Goal: Task Accomplishment & Management: Complete application form

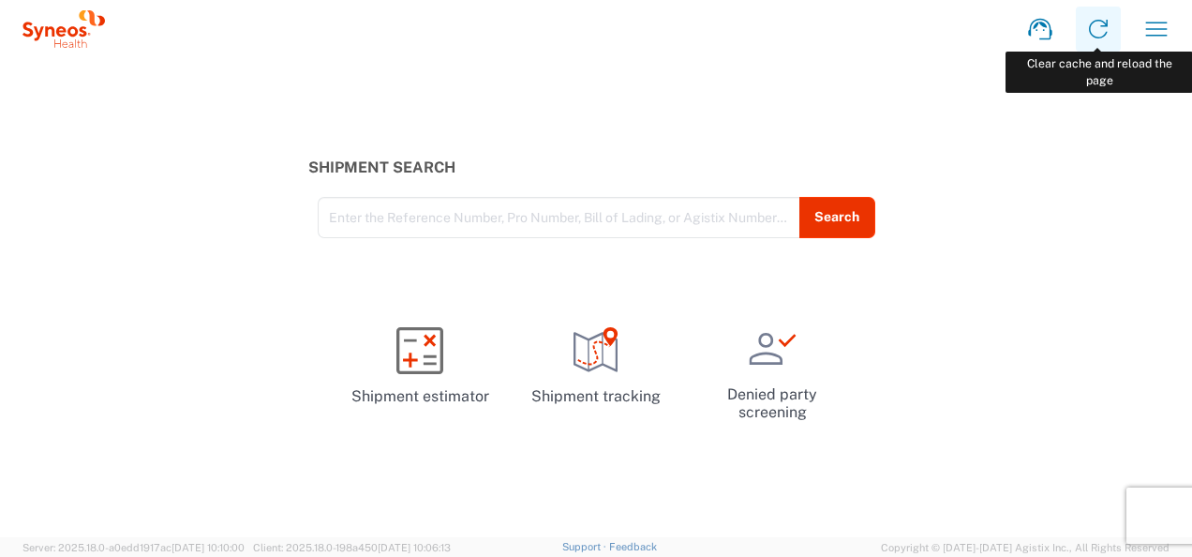
click at [1105, 28] on icon at bounding box center [1098, 29] width 30 height 30
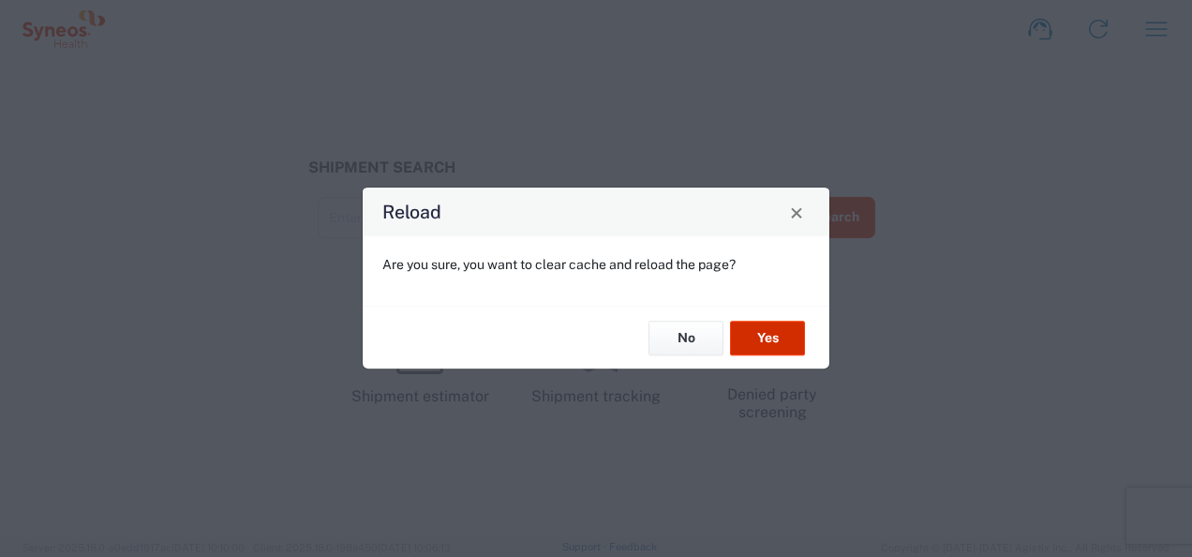
click at [769, 336] on button "Yes" at bounding box center [767, 338] width 75 height 35
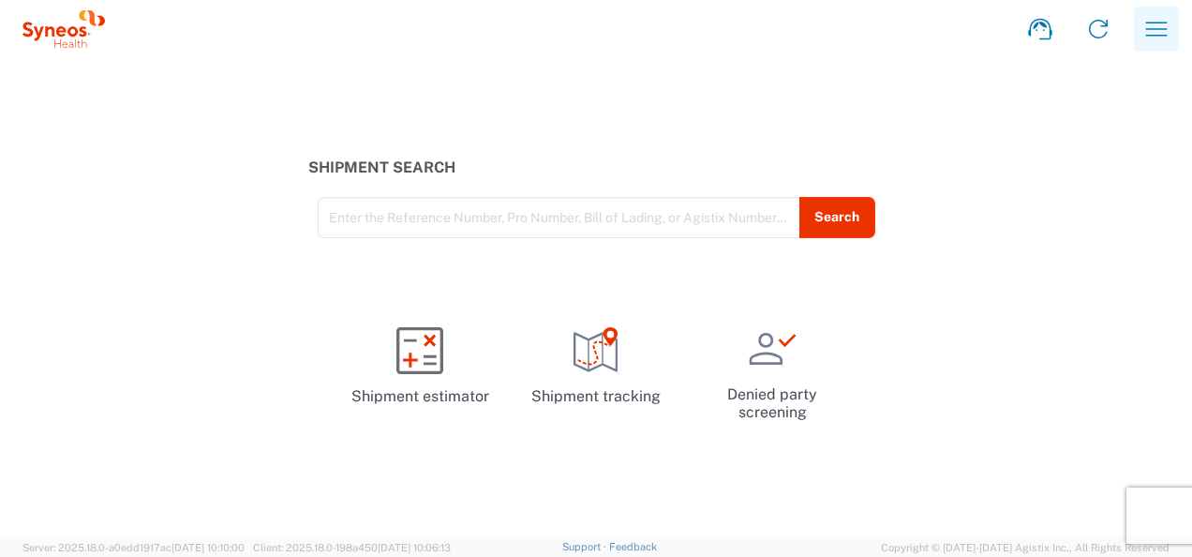
click at [1162, 25] on icon "button" at bounding box center [1157, 29] width 30 height 30
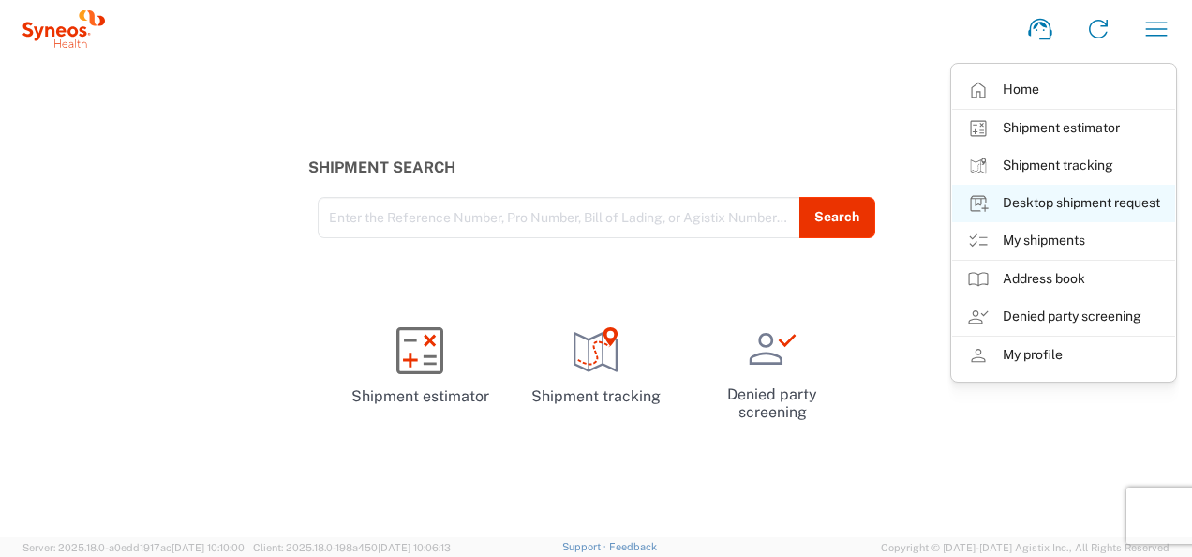
click at [1061, 206] on link "Desktop shipment request" at bounding box center [1063, 203] width 223 height 37
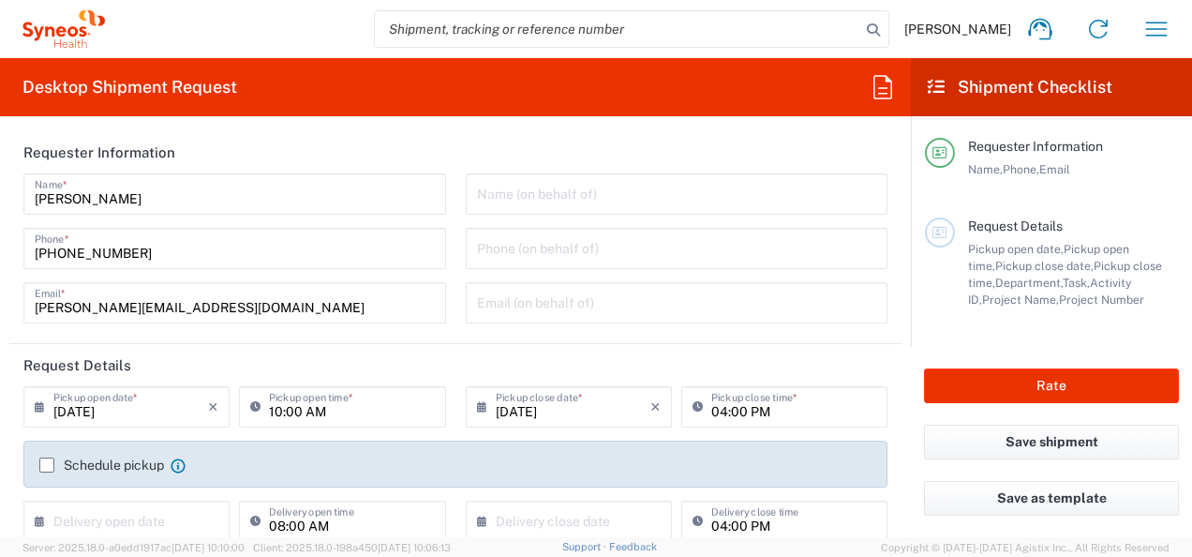
type input "North Carolina"
type input "United States"
type input "3190"
type input "Illingworth Rsrch Grp (USA) In"
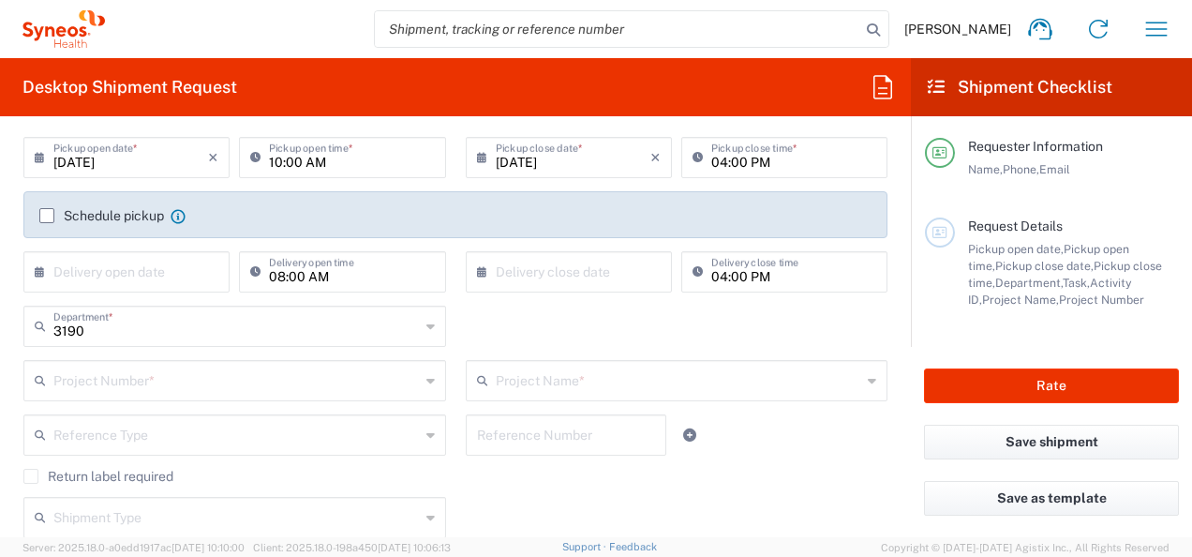
scroll to position [250, 0]
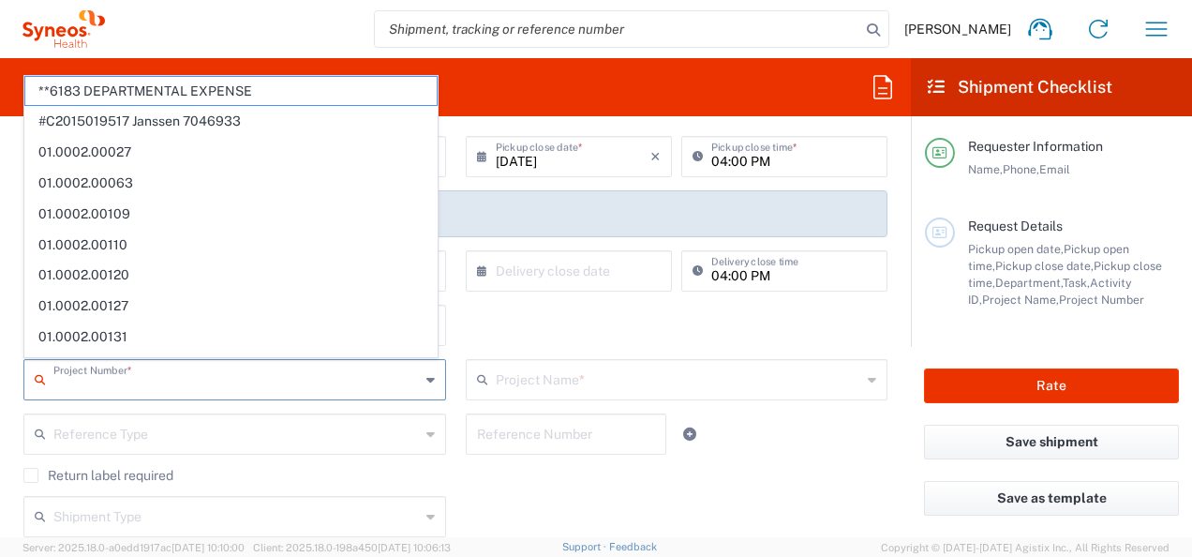
click at [360, 382] on input "text" at bounding box center [236, 378] width 366 height 33
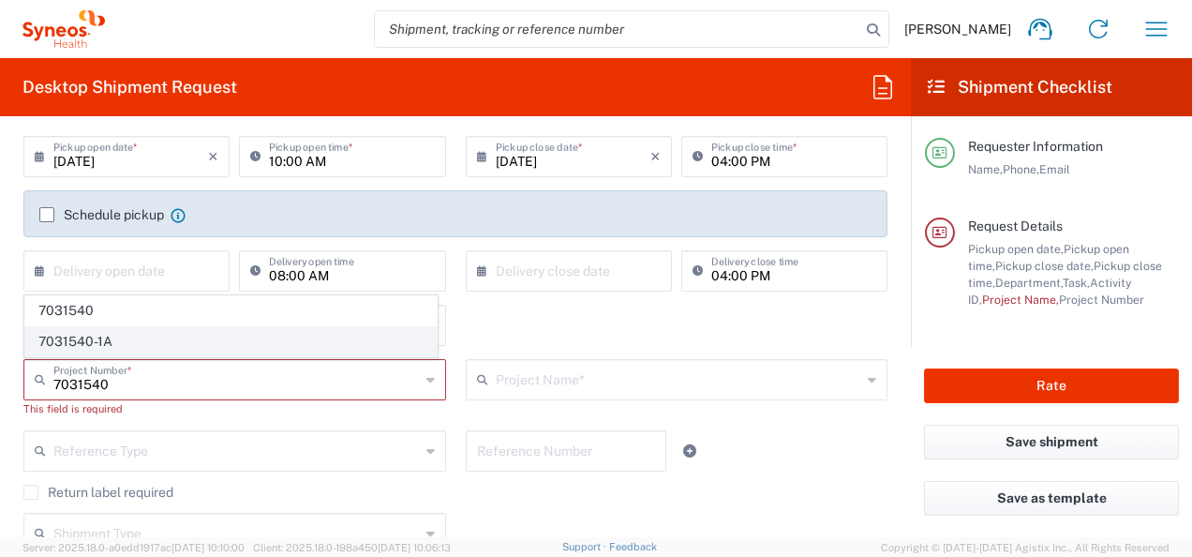
click at [335, 333] on span "7031540-1A" at bounding box center [230, 341] width 411 height 29
type input "7031540-1A"
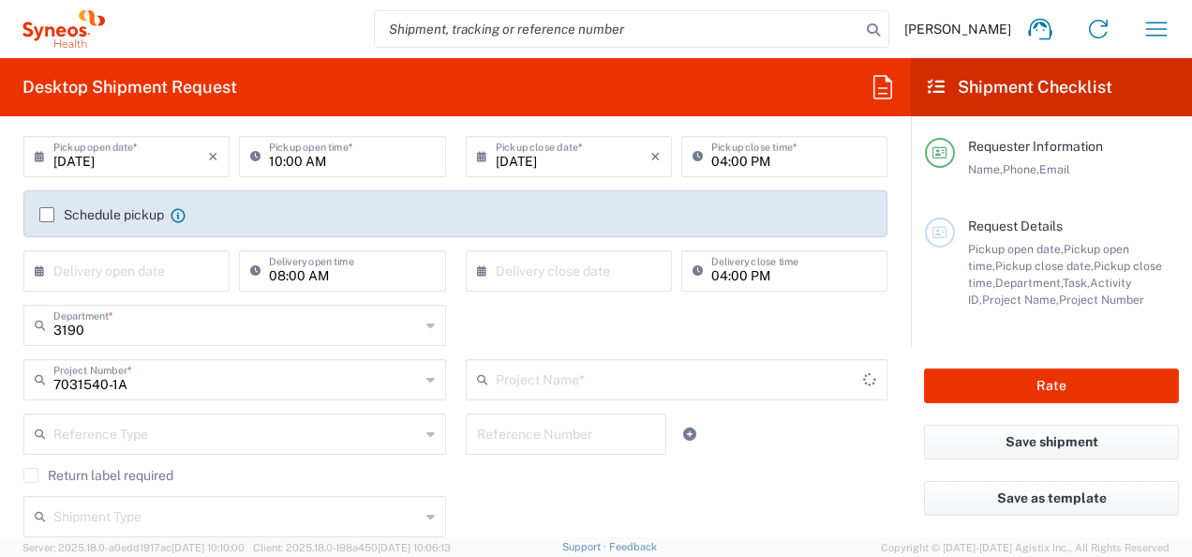
type input "802-SYN-065A"
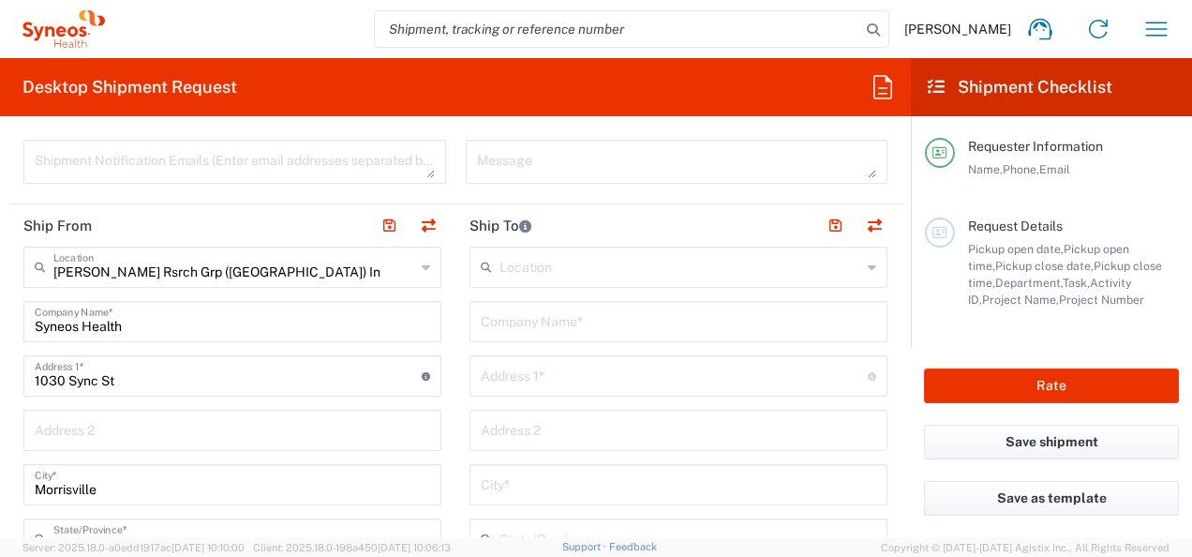
scroll to position [663, 0]
click at [178, 317] on input "Syneos Health" at bounding box center [233, 318] width 396 height 33
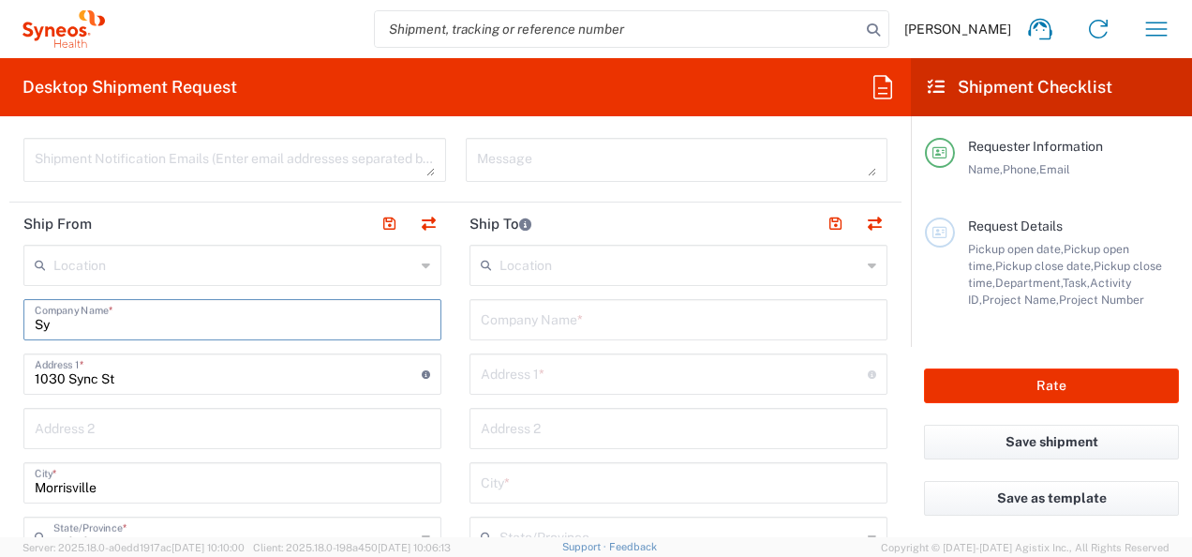
type input "S"
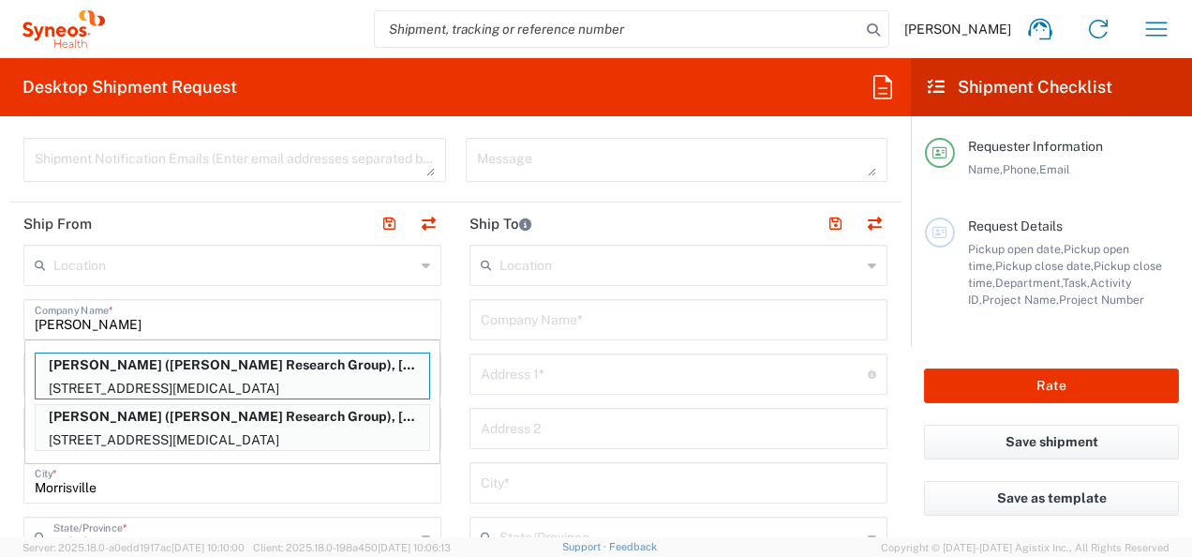
click at [321, 365] on p "Nicole Vonallmen (Illingworth Research Group), nicole.vonallmen@illingworthrese…" at bounding box center [233, 364] width 394 height 23
type input "Nicole Vonallmen"
type input "3952 Riverridge Drive"
type input "Norco"
type input "California"
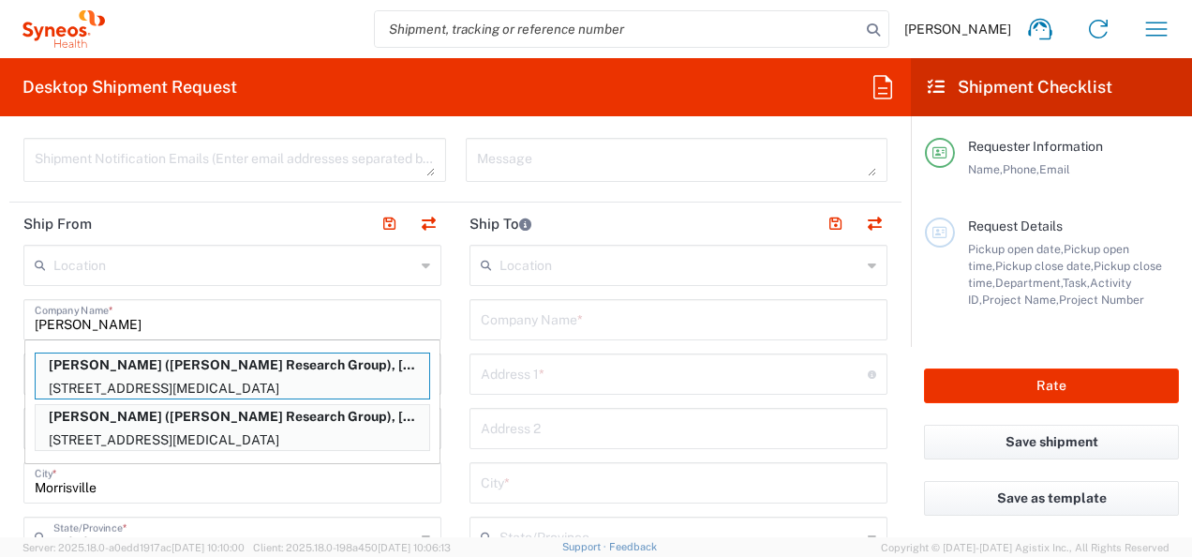
type input "92860"
type input "Illingworth Research Group"
type input "909-659-4380"
type input "nicole.vonallmen@illingworthresearch.com"
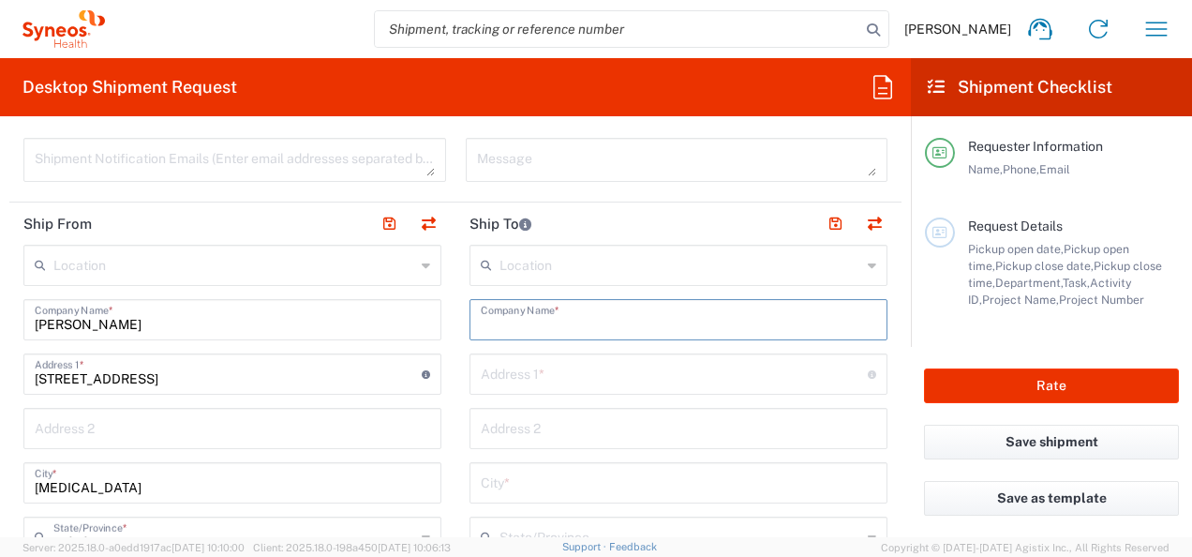
click at [621, 326] on input "text" at bounding box center [679, 318] width 396 height 33
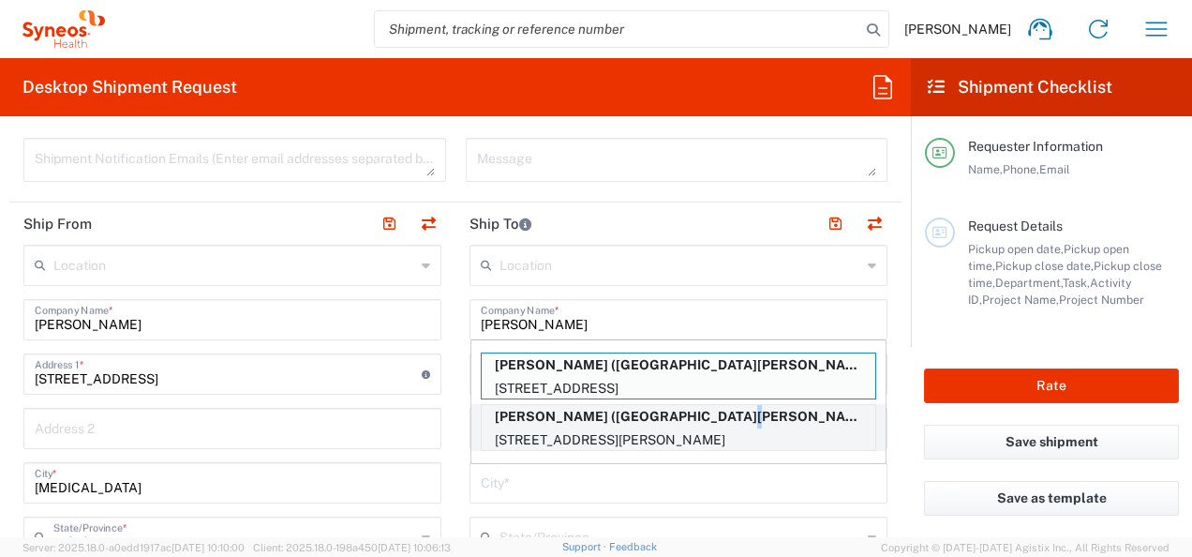
click at [700, 420] on p "Rosa Lopez-Perales (Loma Linda Linda University), rlopez-perales@llu.edu" at bounding box center [679, 416] width 394 height 23
type input "Rosa Lopez-Perales"
type input "250 E Caroline Street"
type input "Suite J"
type input "San Bernardino"
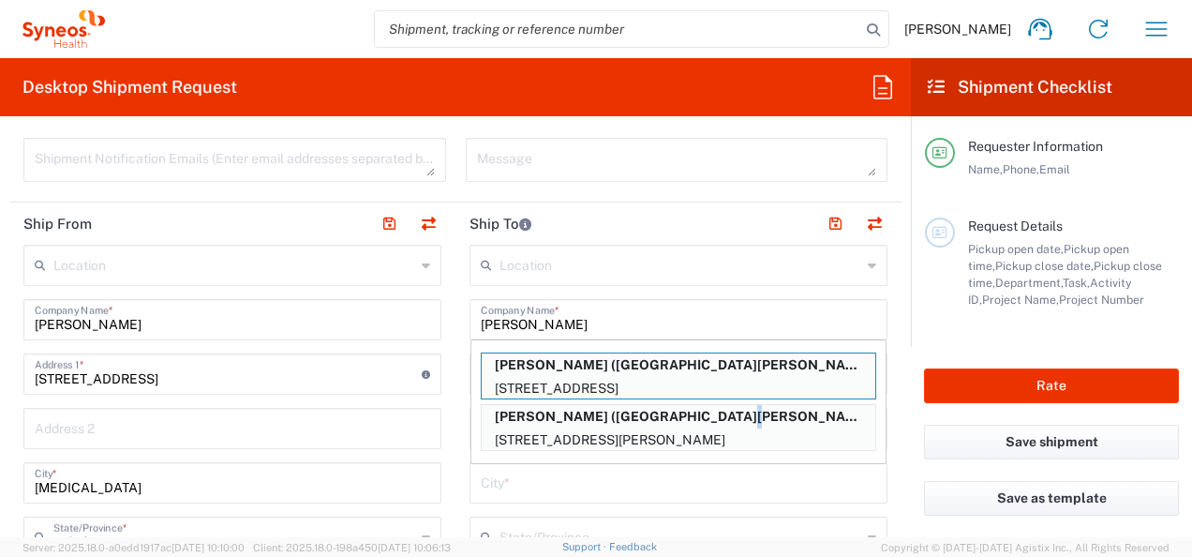
type input "United States"
type input "92408"
type input "Loma Linda Linda University"
type input "909-558-5830"
type input "rlopez-perales@llu.edu"
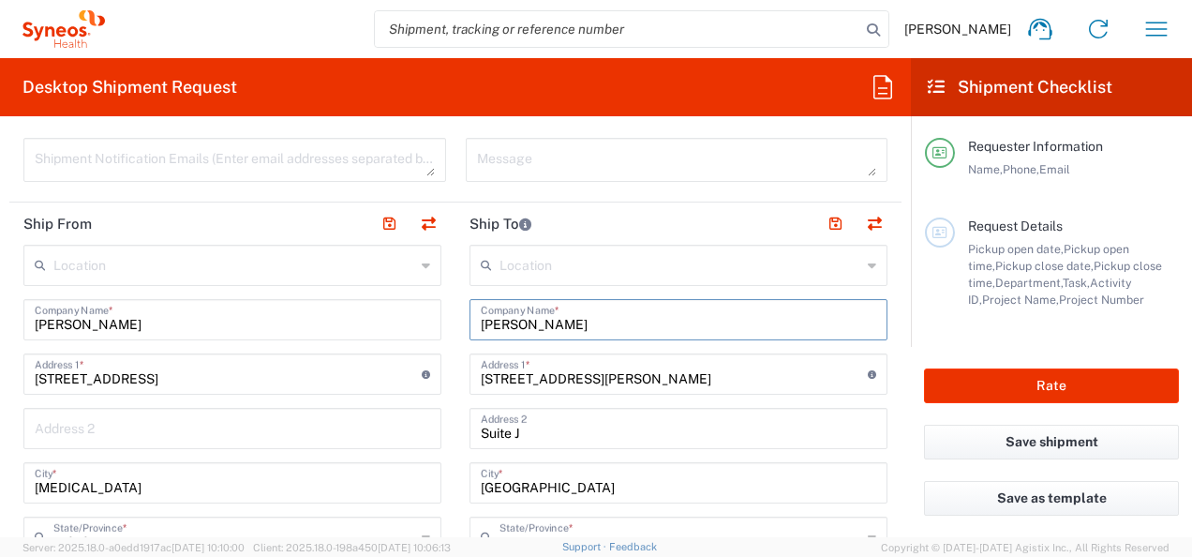
type input "California"
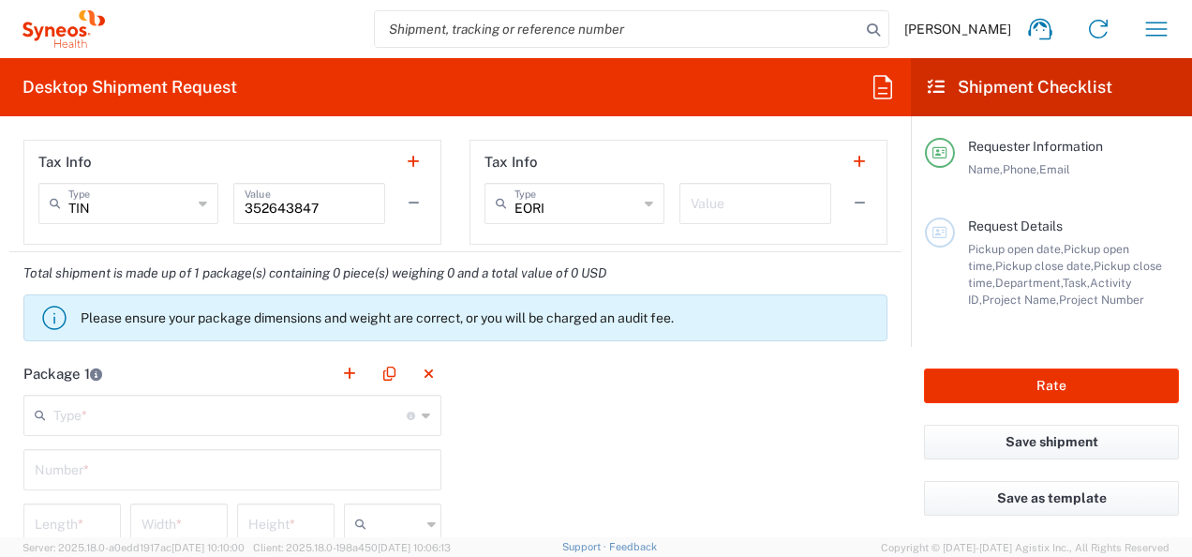
scroll to position [1456, 0]
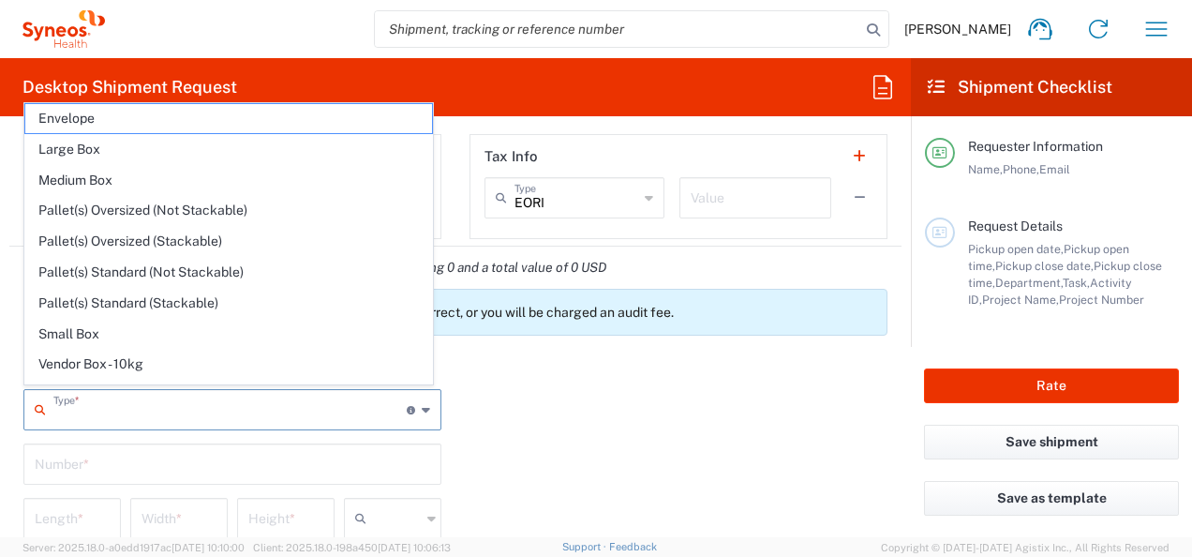
click at [273, 407] on input "text" at bounding box center [229, 408] width 353 height 33
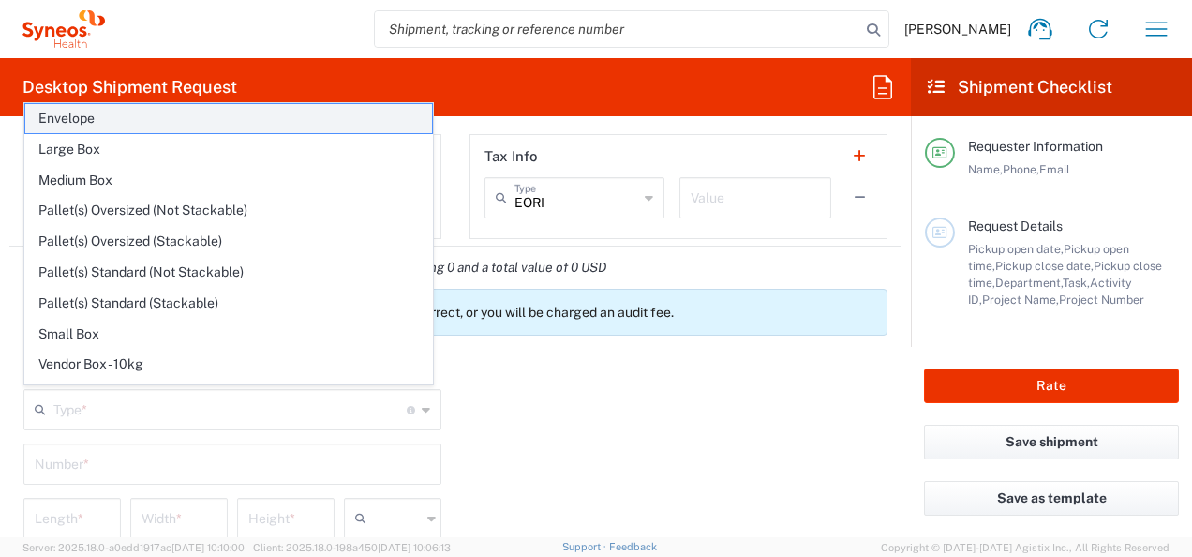
click at [257, 120] on span "Envelope" at bounding box center [228, 118] width 407 height 29
type input "Envelope"
type input "1"
type input "9.5"
type input "12.5"
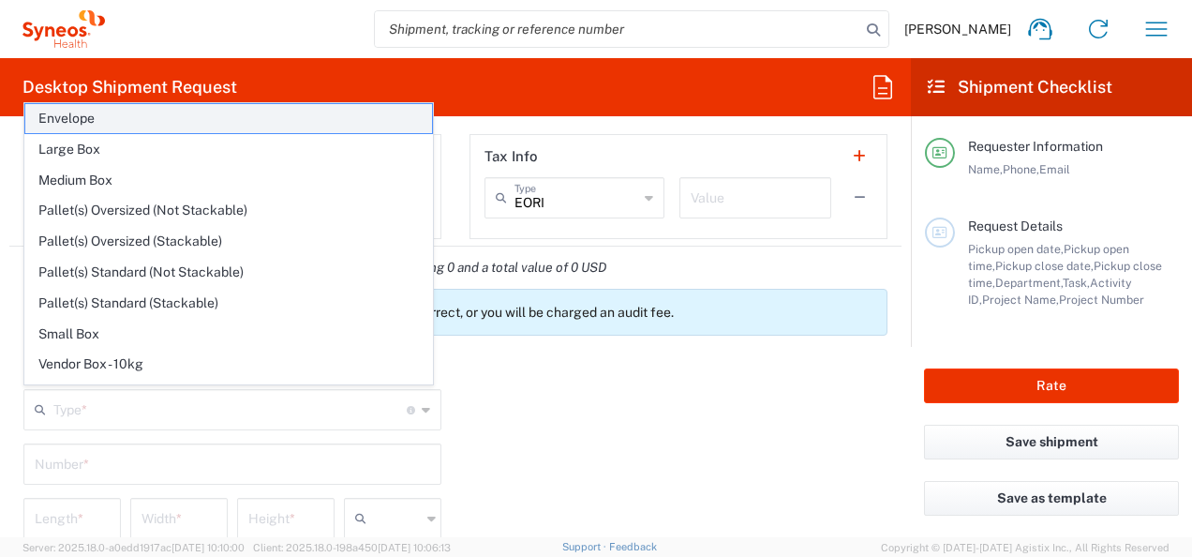
type input "0.25"
type input "in"
type input "0.45"
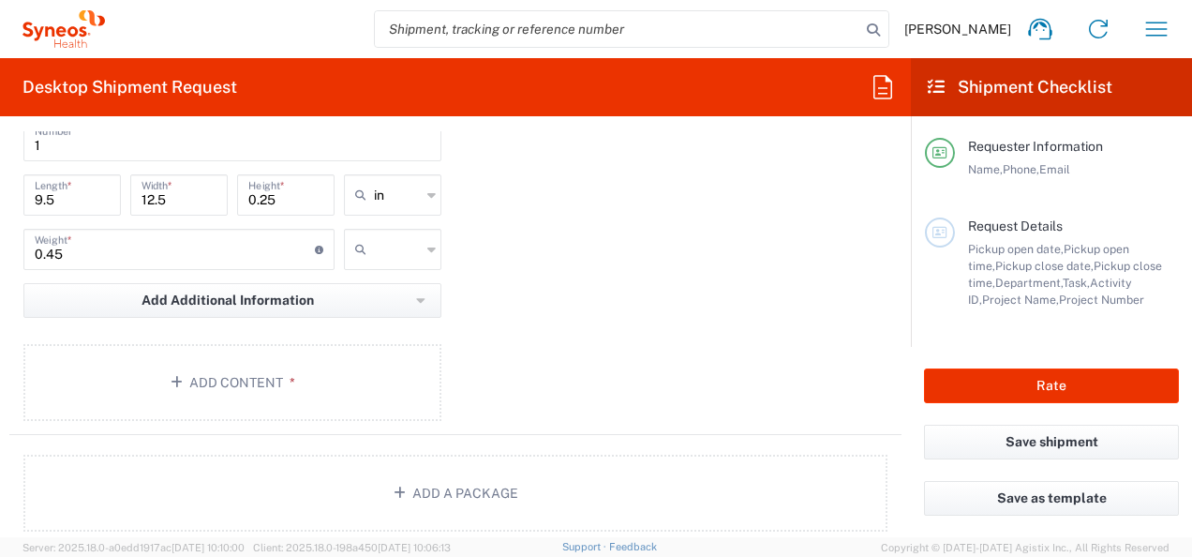
scroll to position [1784, 0]
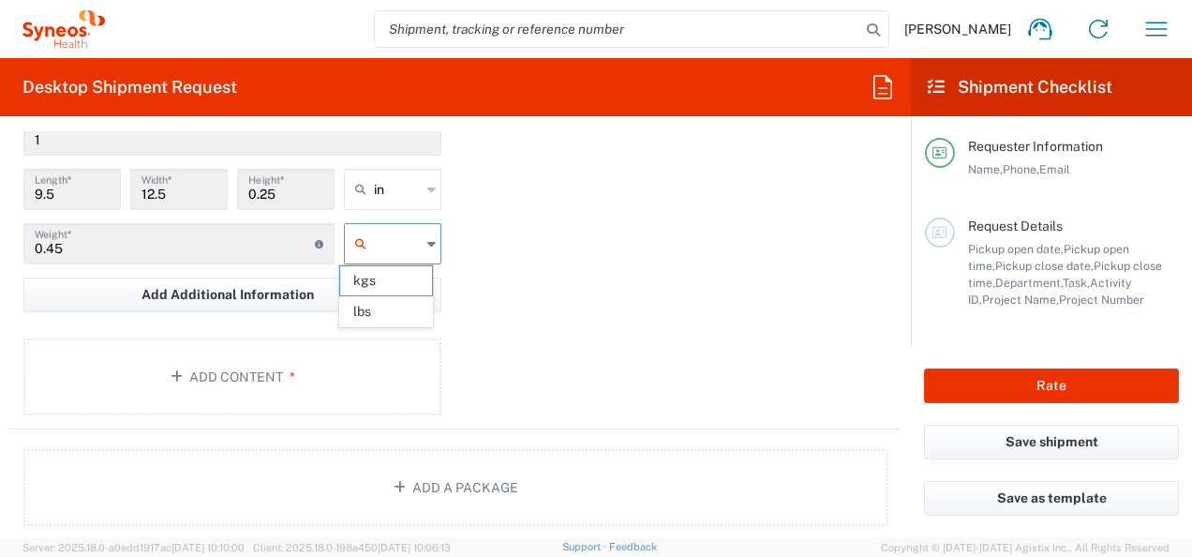
click at [401, 234] on input "text" at bounding box center [397, 244] width 47 height 30
click at [397, 304] on span "lbs" at bounding box center [386, 311] width 92 height 29
type input "lbs"
click at [333, 394] on button "Add Content *" at bounding box center [232, 376] width 418 height 77
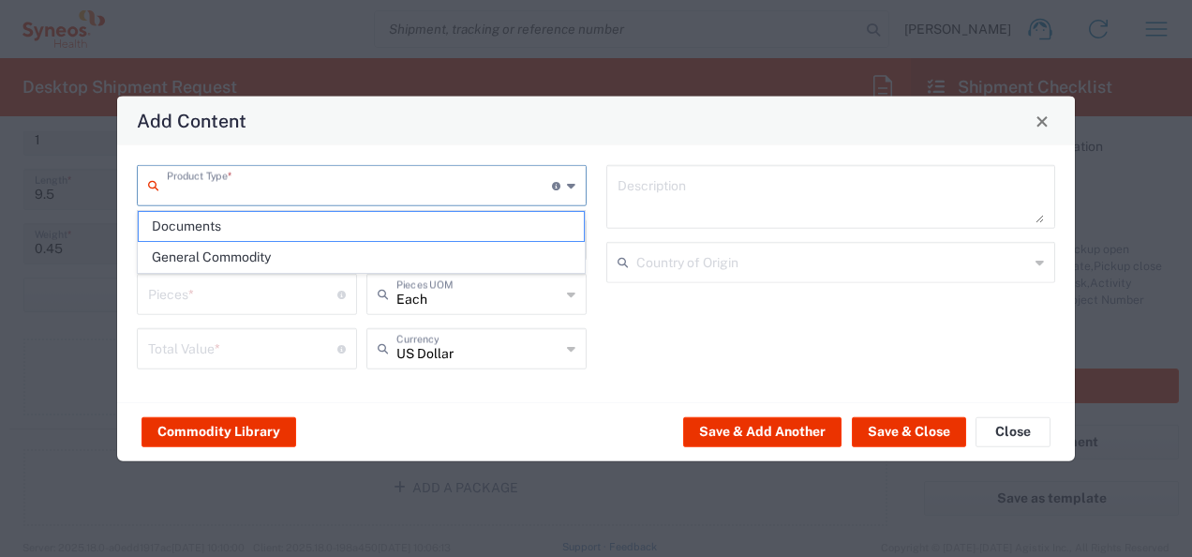
click at [354, 182] on input "text" at bounding box center [359, 184] width 385 height 33
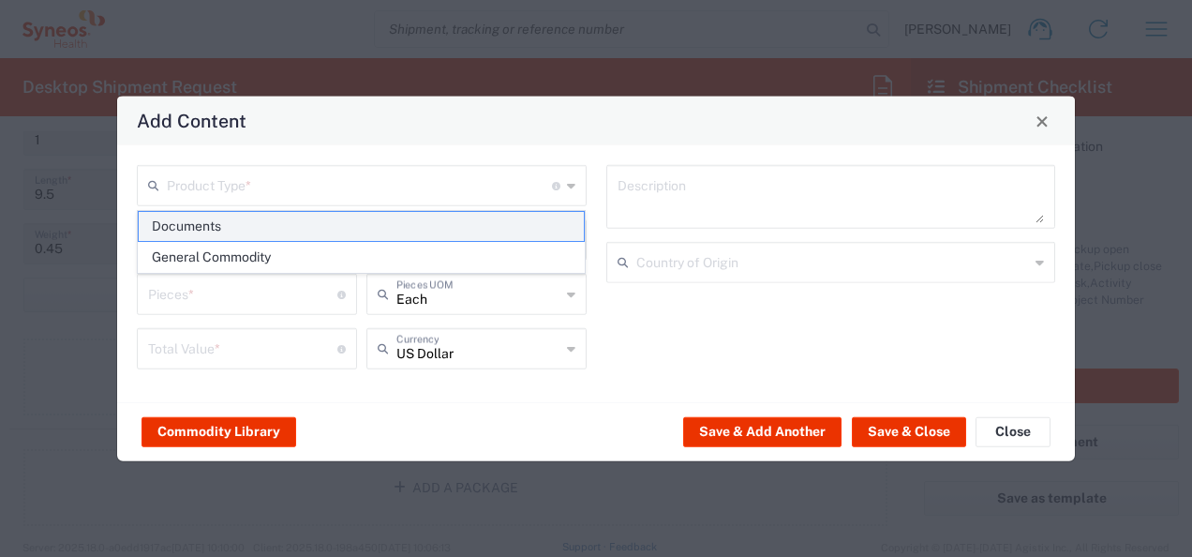
click at [362, 227] on span "Documents" at bounding box center [362, 226] width 446 height 29
type input "Documents"
type input "1"
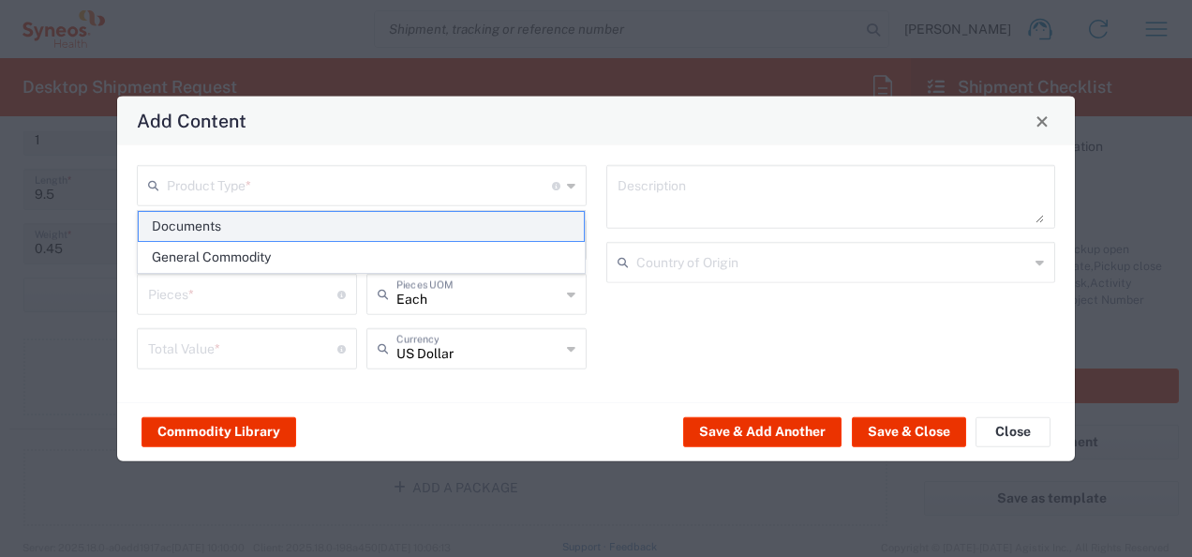
type textarea "Documents"
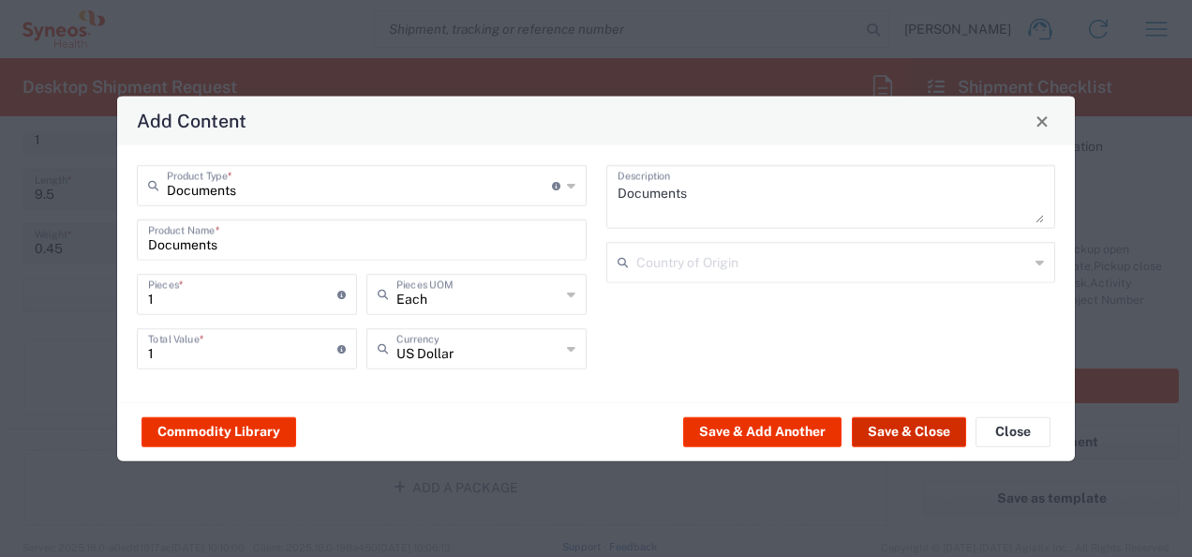
click at [924, 433] on button "Save & Close" at bounding box center [909, 431] width 114 height 30
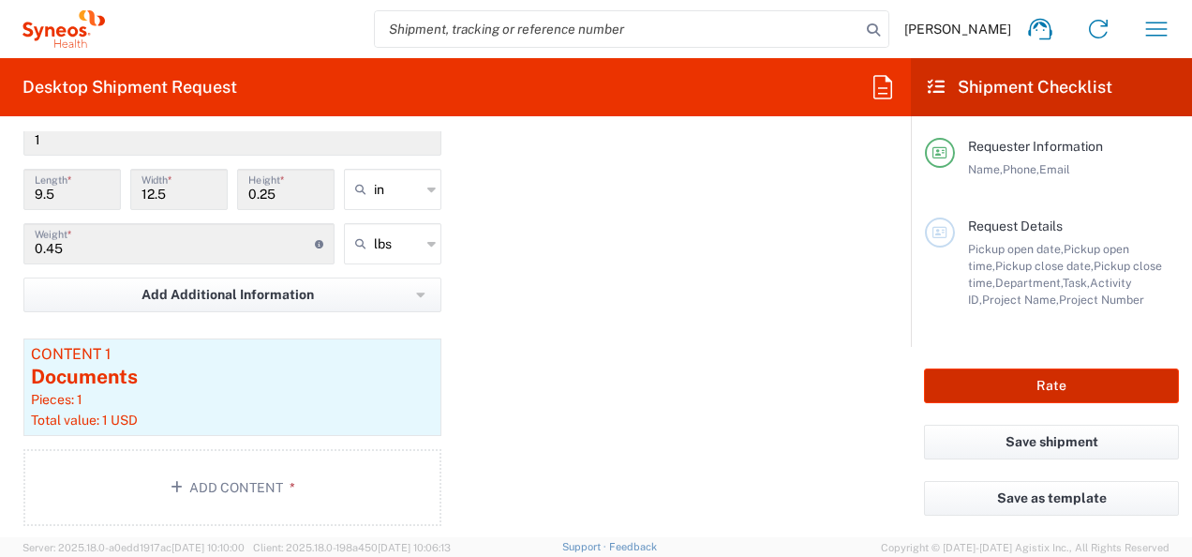
click at [1080, 386] on button "Rate" at bounding box center [1051, 385] width 255 height 35
type input "7031540-1A"
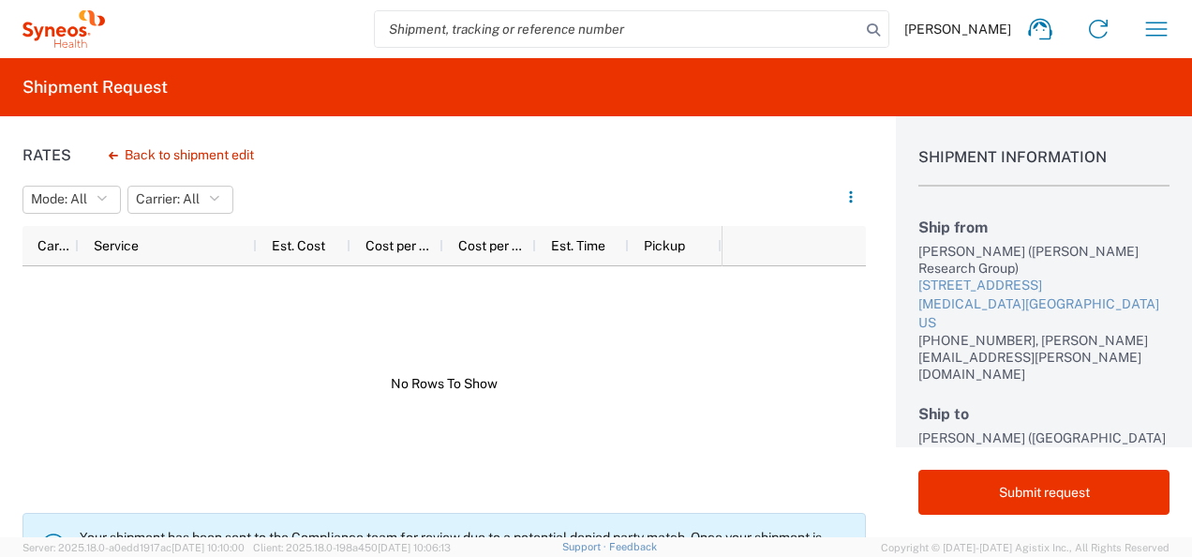
click at [554, 407] on div at bounding box center [371, 383] width 699 height 235
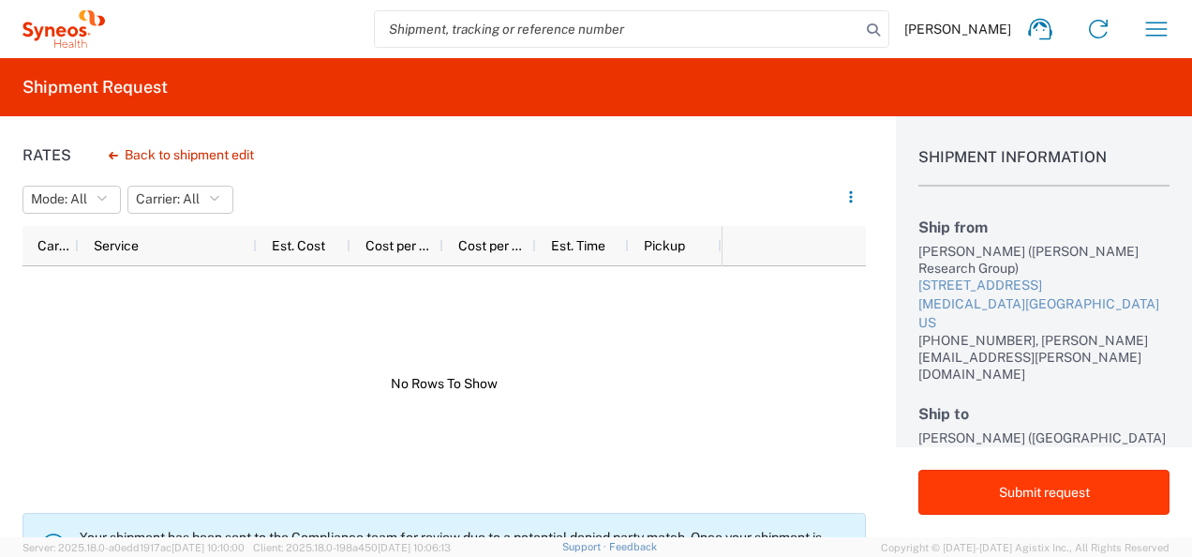
click at [1108, 489] on button "Submit request" at bounding box center [1043, 492] width 251 height 45
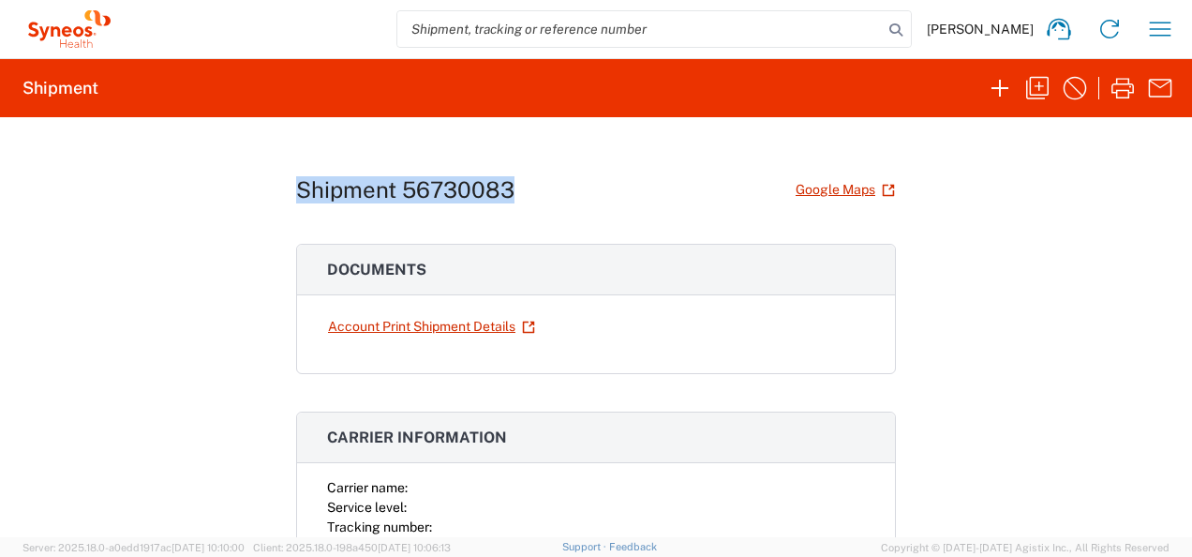
drag, startPoint x: 294, startPoint y: 187, endPoint x: 508, endPoint y: 174, distance: 214.0
click at [508, 174] on div "Shipment 56730083 Google Maps" at bounding box center [596, 189] width 600 height 33
copy h1 "Shipment 56730083"
click at [657, 173] on div "Shipment 56730083 Google Maps" at bounding box center [596, 189] width 600 height 33
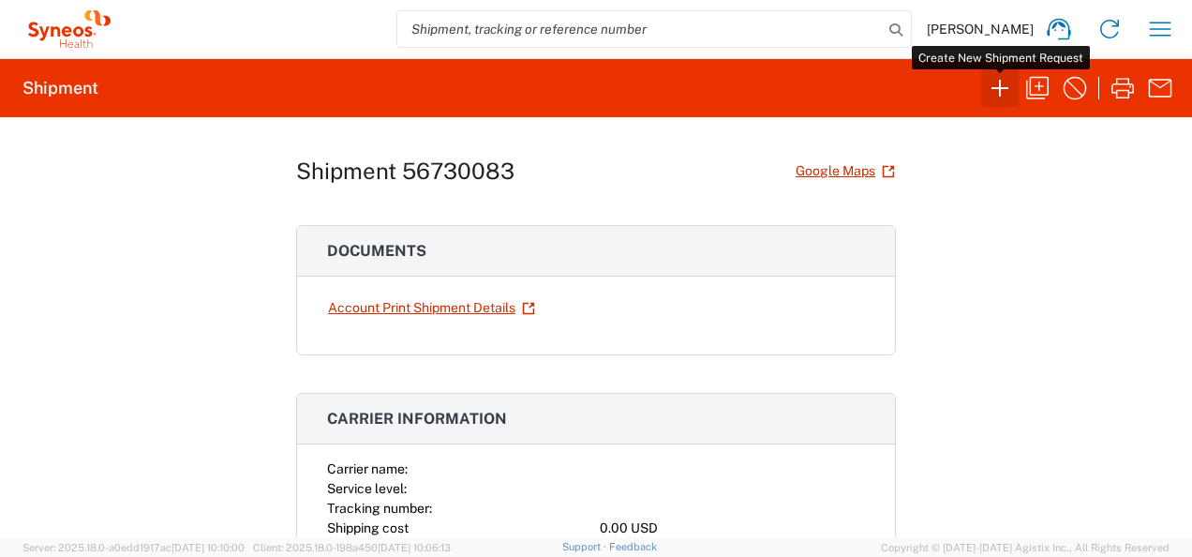
scroll to position [19, 0]
click at [990, 89] on icon "button" at bounding box center [1000, 88] width 30 height 30
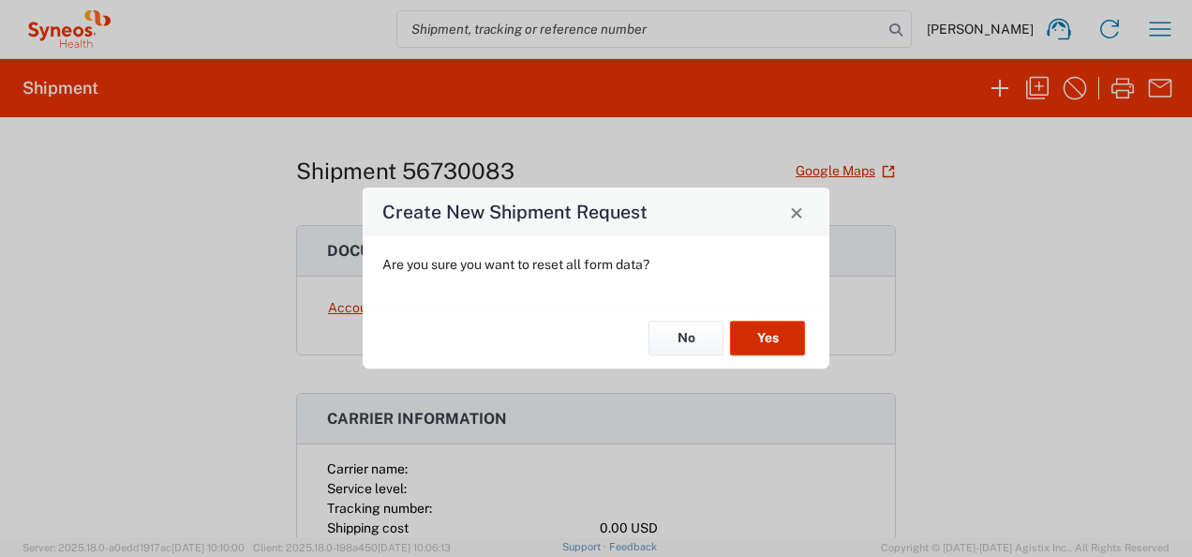
click at [752, 336] on button "Yes" at bounding box center [767, 338] width 75 height 35
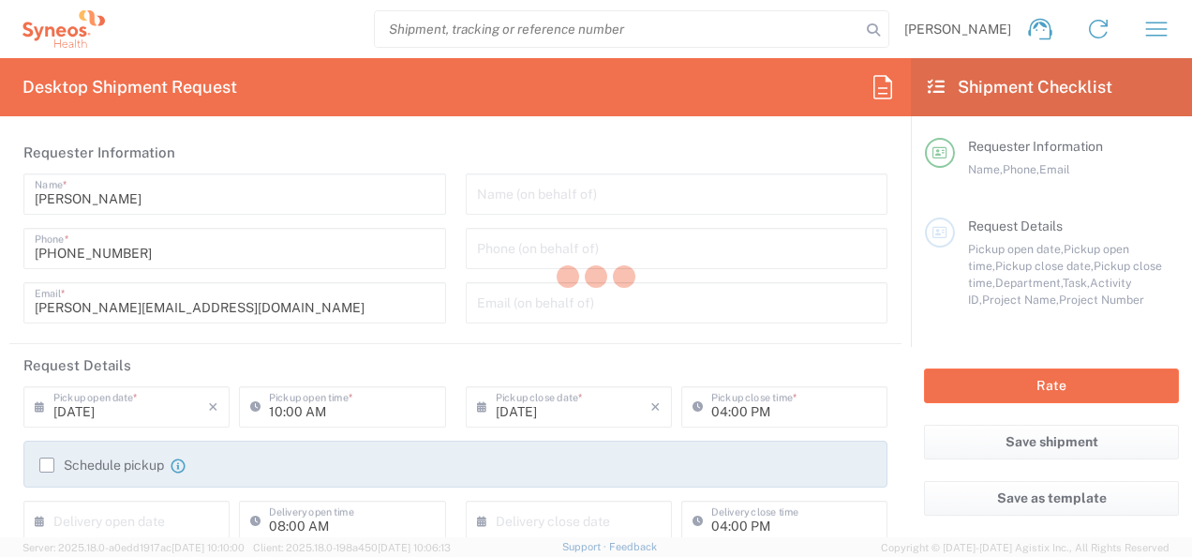
type input "North Carolina"
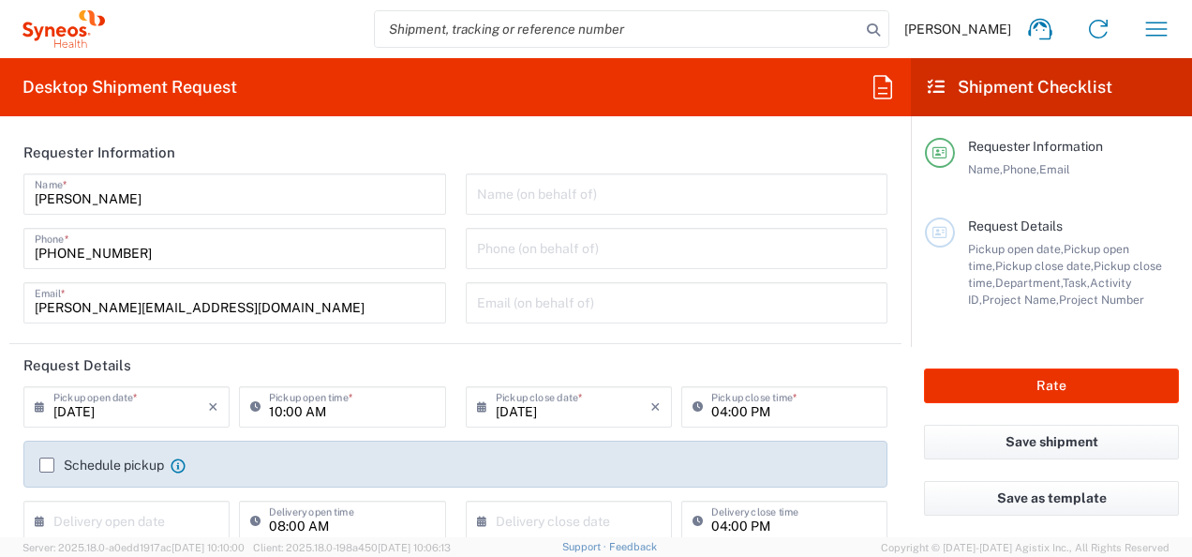
type input "3190"
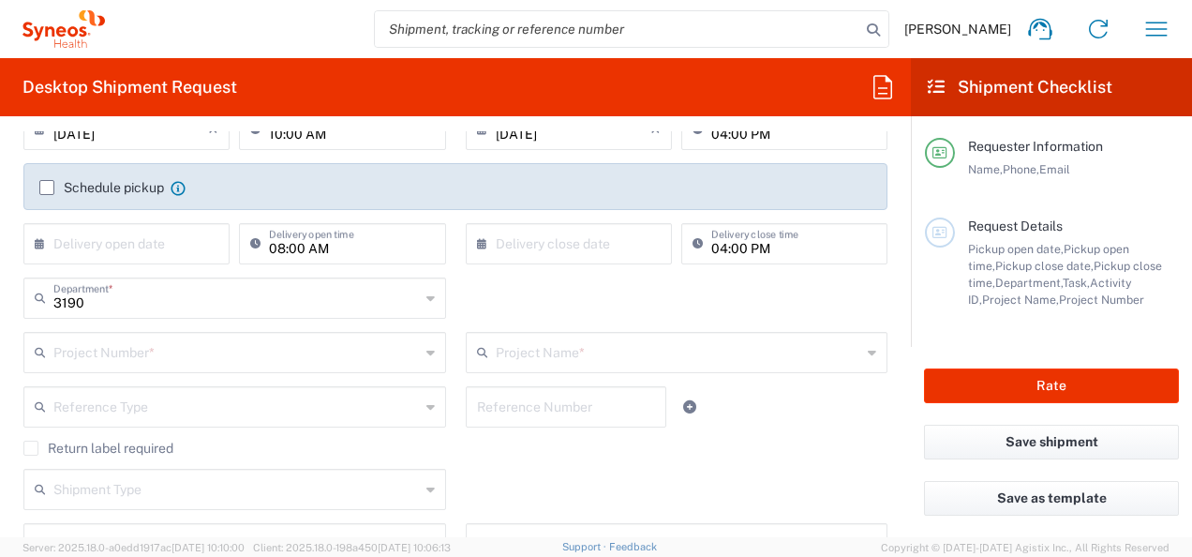
scroll to position [279, 0]
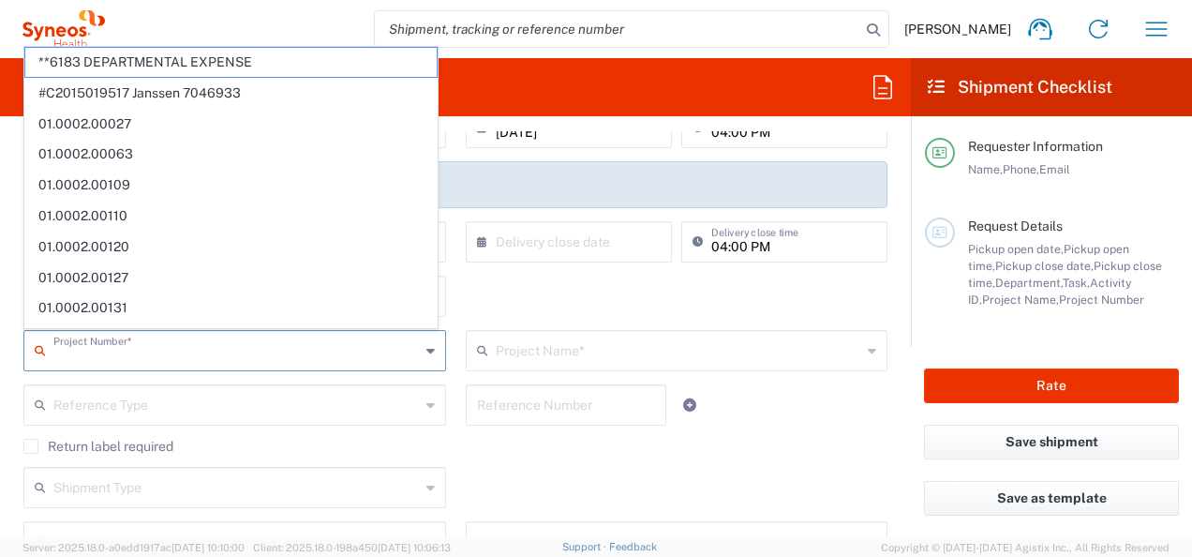
click at [252, 350] on input "text" at bounding box center [236, 349] width 366 height 33
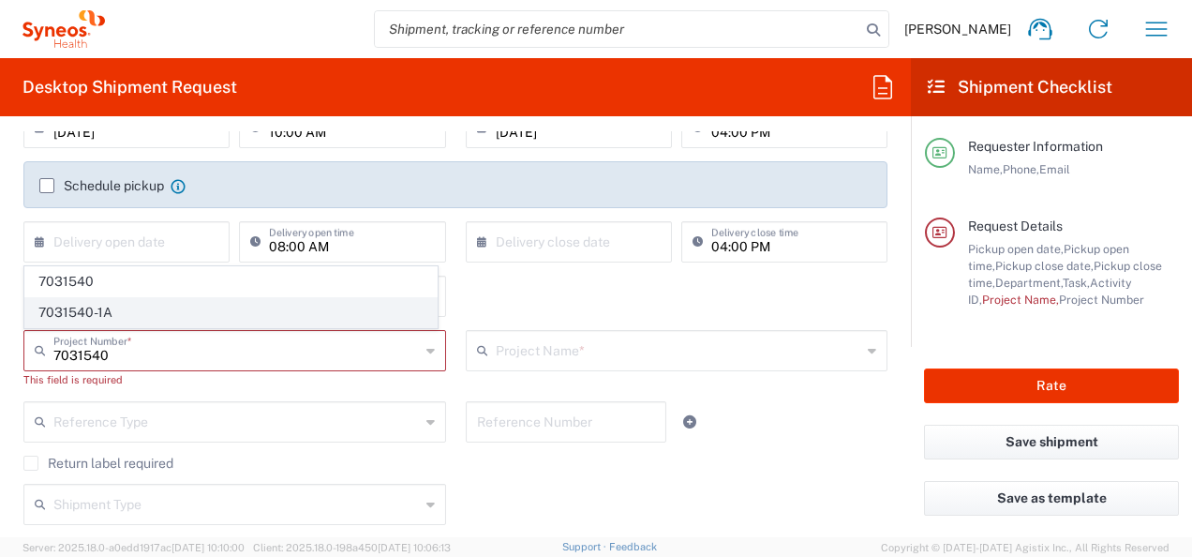
click at [235, 309] on span "7031540-1A" at bounding box center [230, 312] width 411 height 29
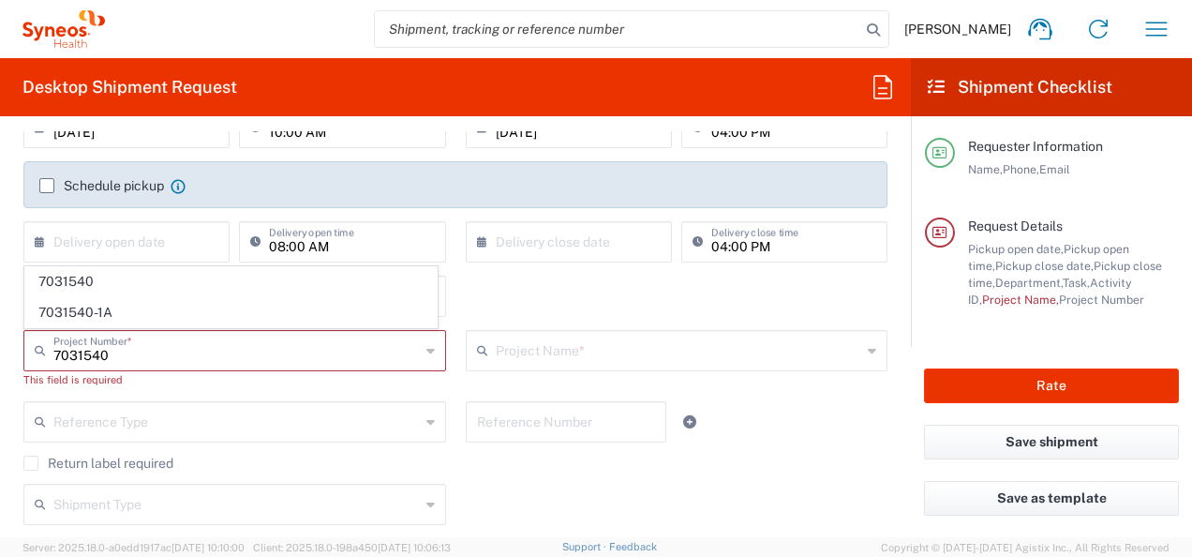
type input "7031540-1A"
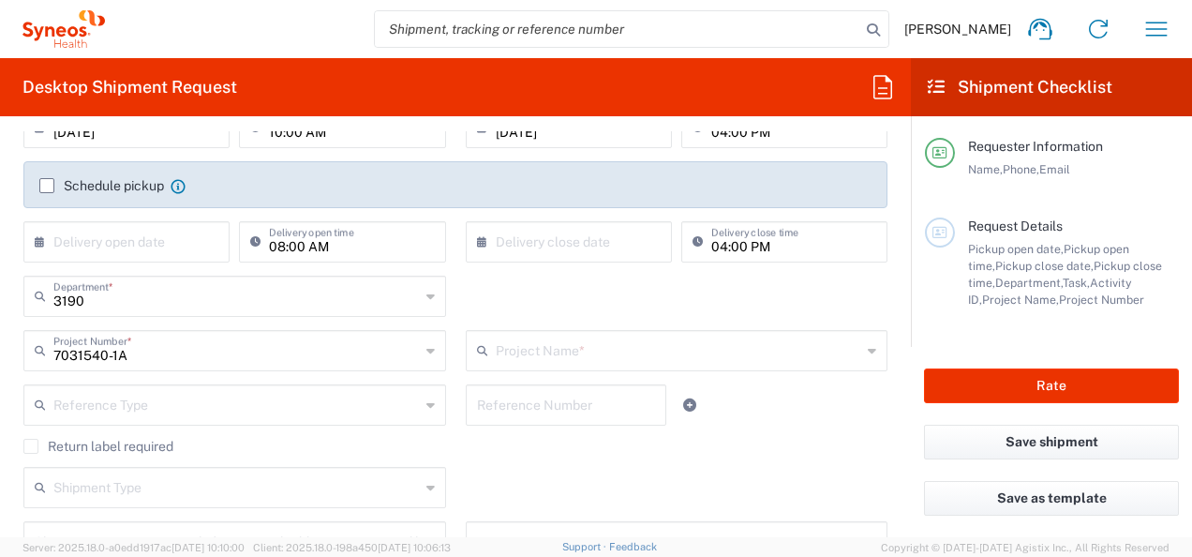
type input "802-SYN-065A"
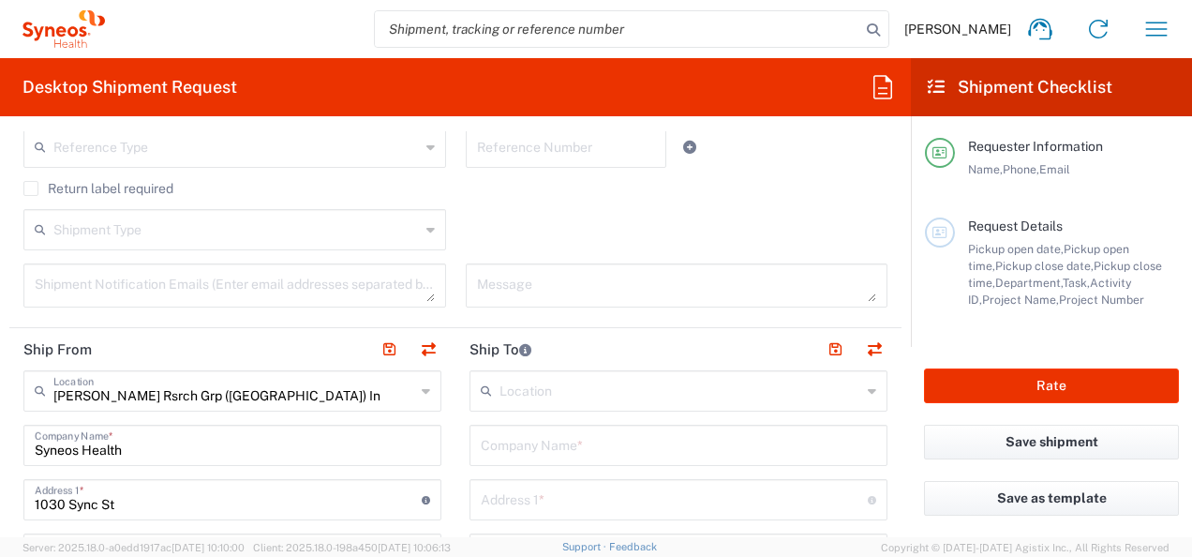
scroll to position [539, 0]
click at [236, 441] on input "Syneos Health" at bounding box center [233, 442] width 396 height 33
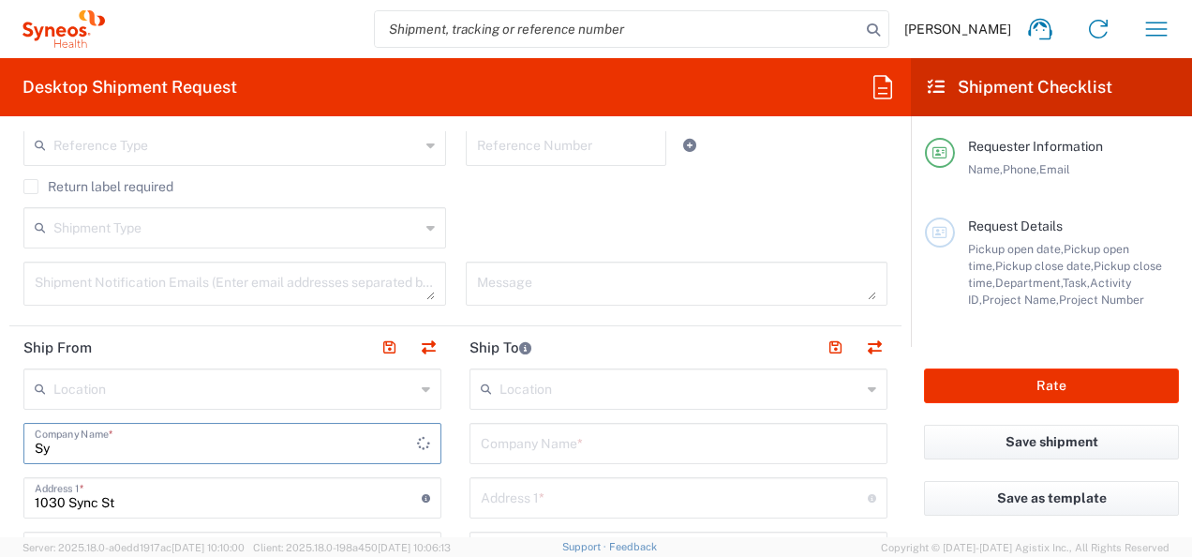
type input "S"
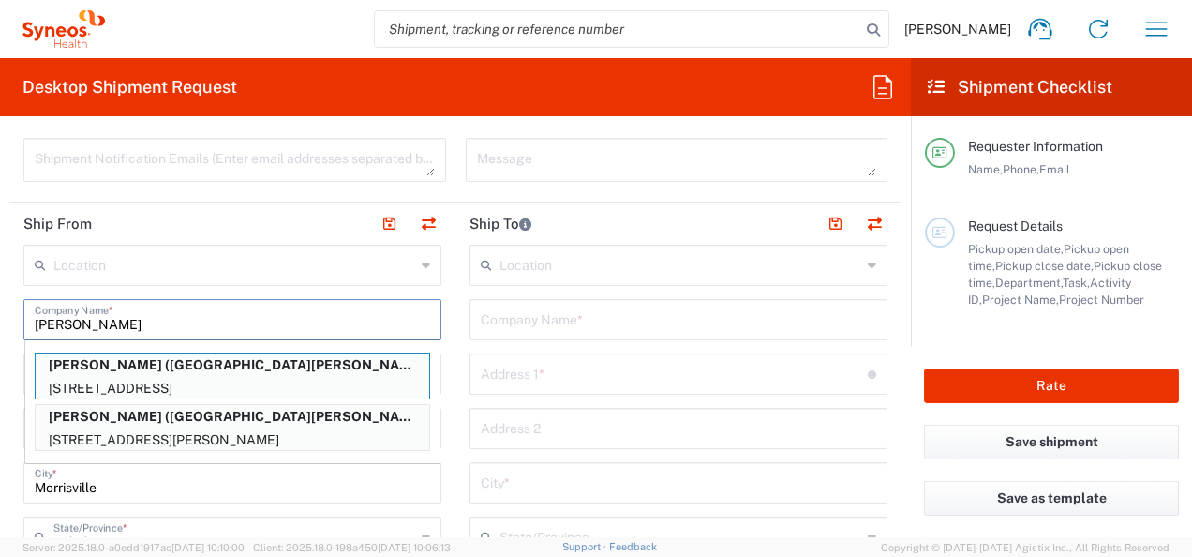
scroll to position [679, 0]
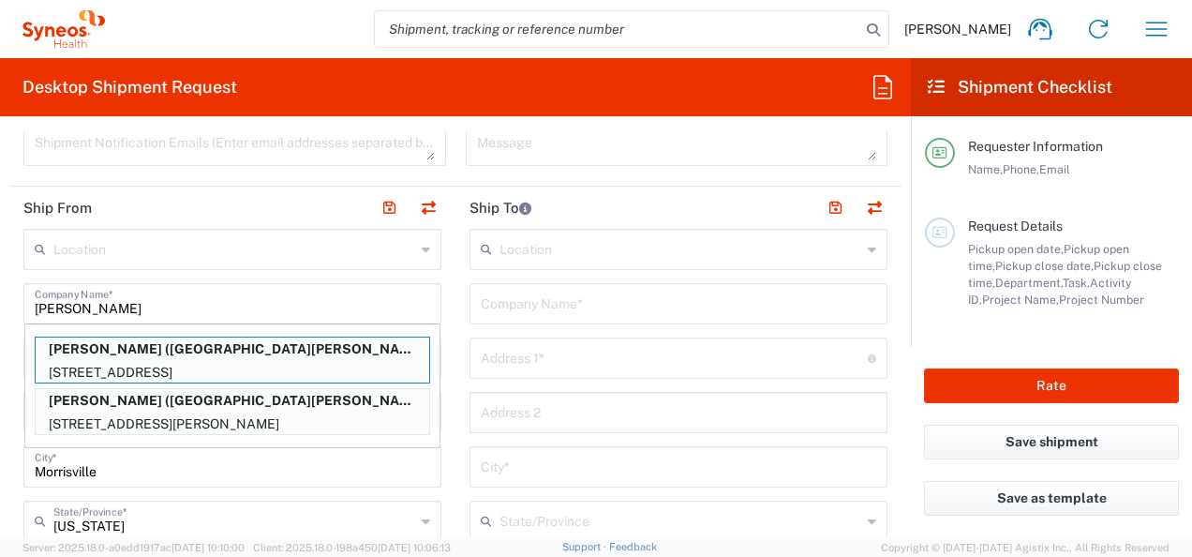
click at [306, 412] on p "250 E Caroline Street, Suite J, San Bernardino, CA, 92408, US" at bounding box center [233, 423] width 394 height 23
type input "Rosa Lopez-Perales"
type input "250 E Caroline Street"
type input "Suite J"
type input "San Bernardino"
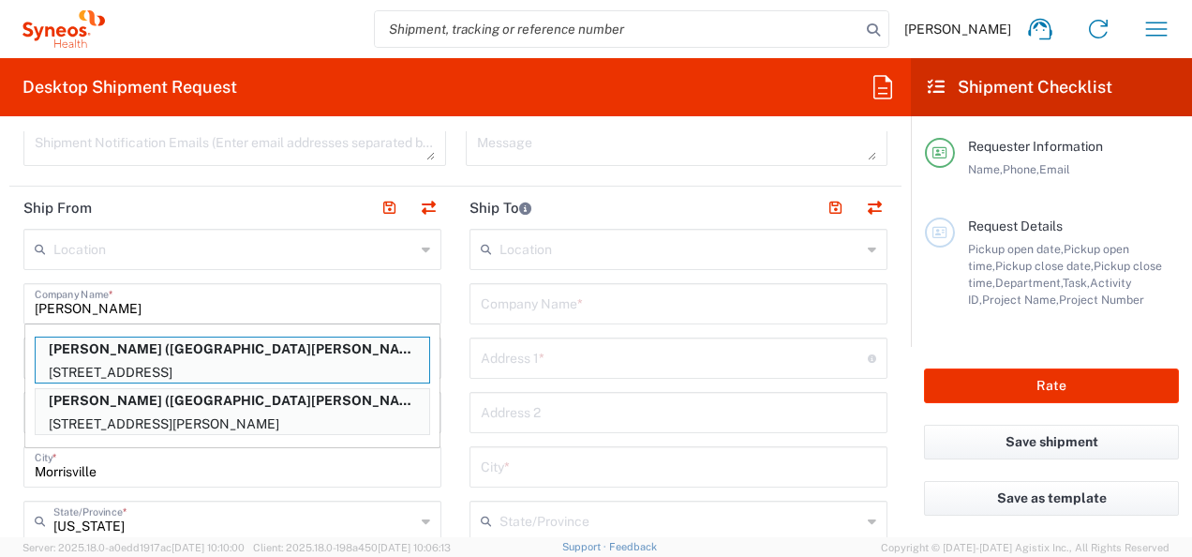
type input "California"
type input "92408"
type input "Loma Linda Linda University"
type input "909-558-5830"
type input "rlopez-perales@llu.edu"
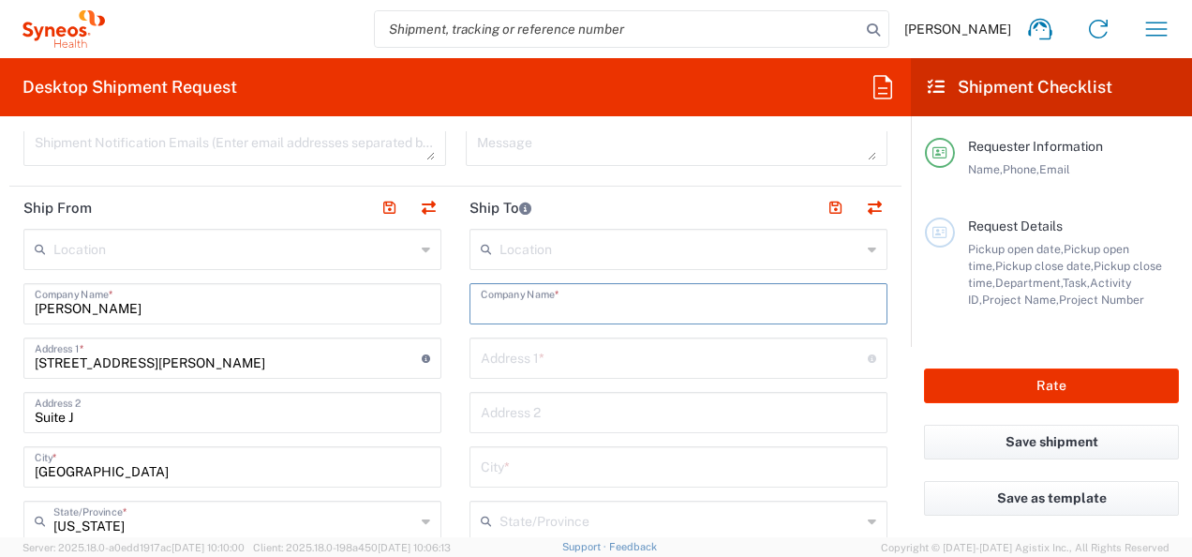
click at [598, 308] on input "text" at bounding box center [679, 302] width 396 height 33
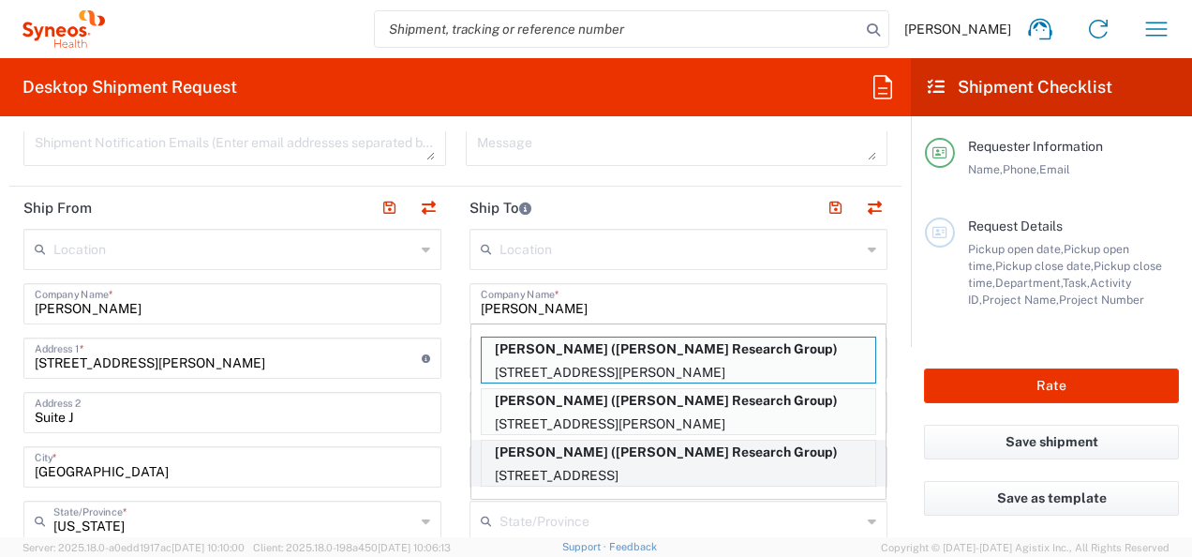
click at [669, 454] on p "Anne Marie Germain (Illingworth Research Group)" at bounding box center [679, 452] width 394 height 23
type input "Anne Marie Germain"
type input "1725 Ocean Front Walk"
type input "Apt. 610"
type input "Santa Monica"
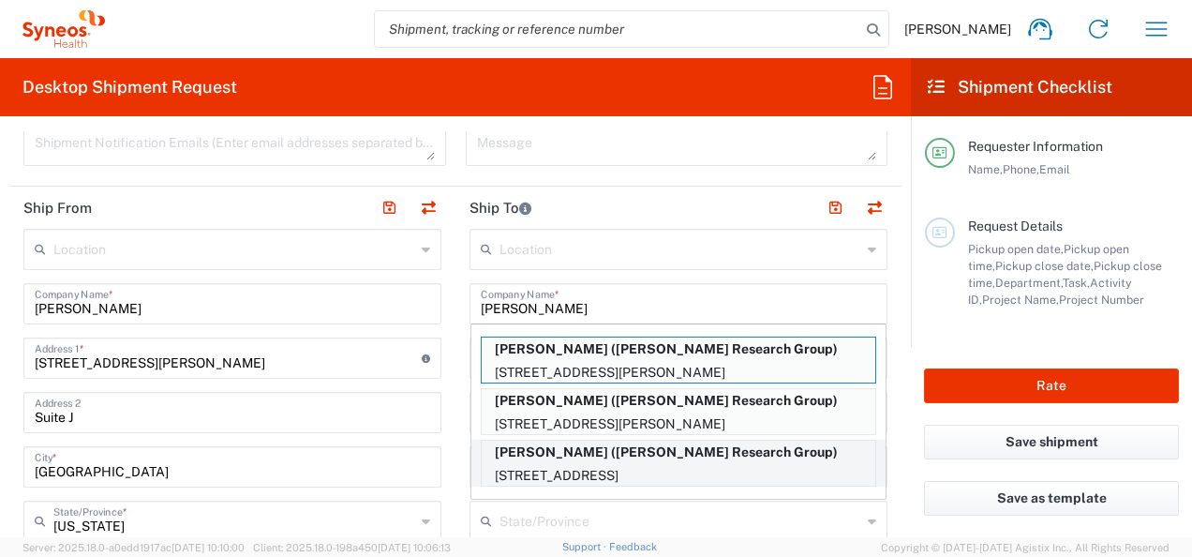
type input "United States"
type input "90401"
type input "Illingworth Research Group"
type input "760-994-9632"
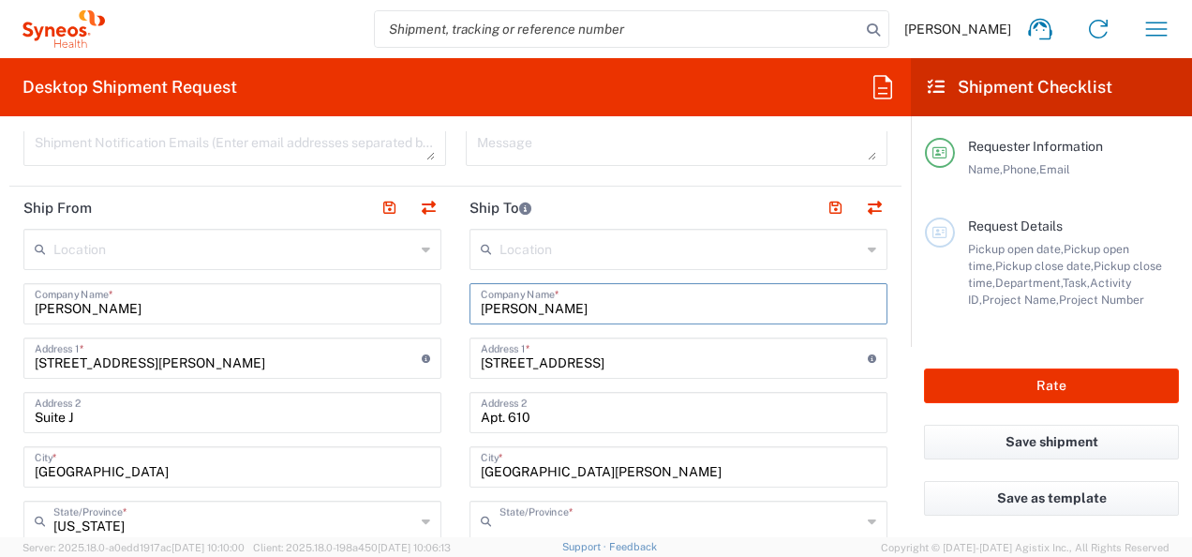
type input "California"
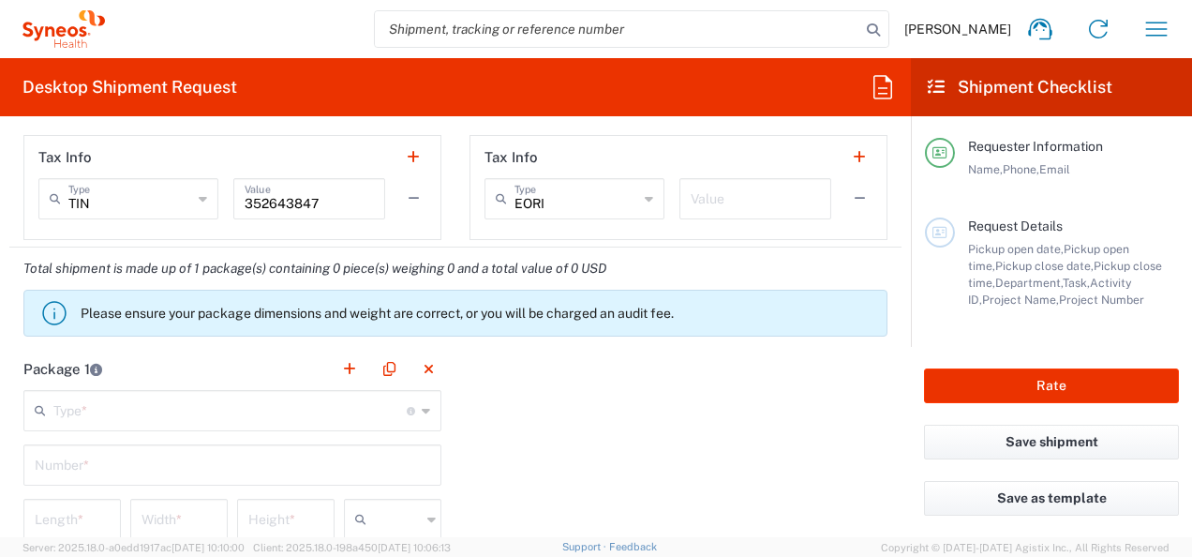
scroll to position [1456, 0]
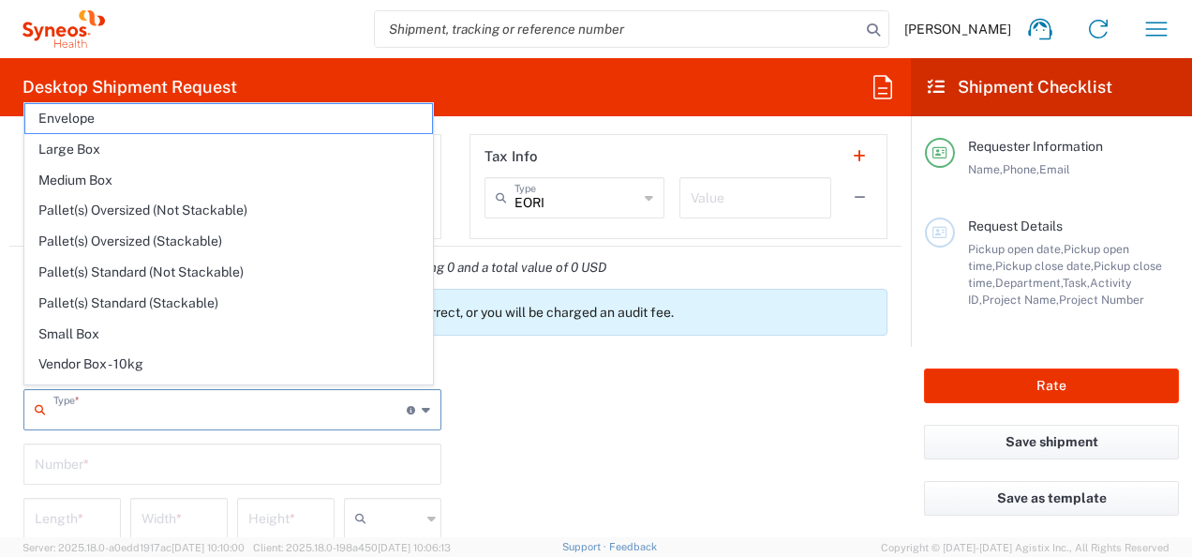
click at [336, 403] on input "text" at bounding box center [229, 408] width 353 height 33
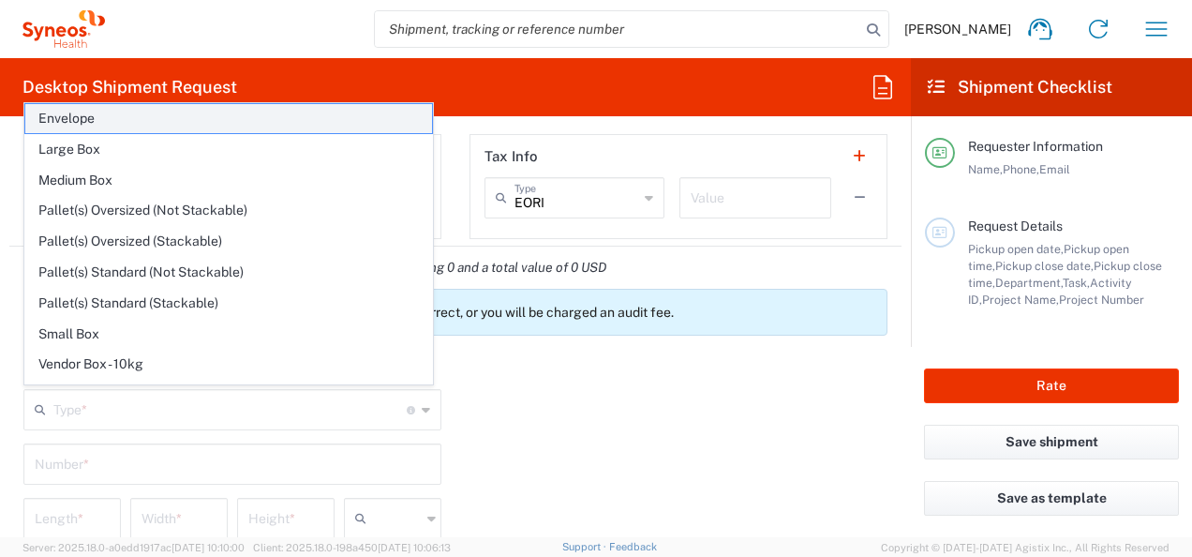
click at [251, 122] on span "Envelope" at bounding box center [228, 118] width 407 height 29
type input "Envelope"
type input "1"
type input "9.5"
type input "12.5"
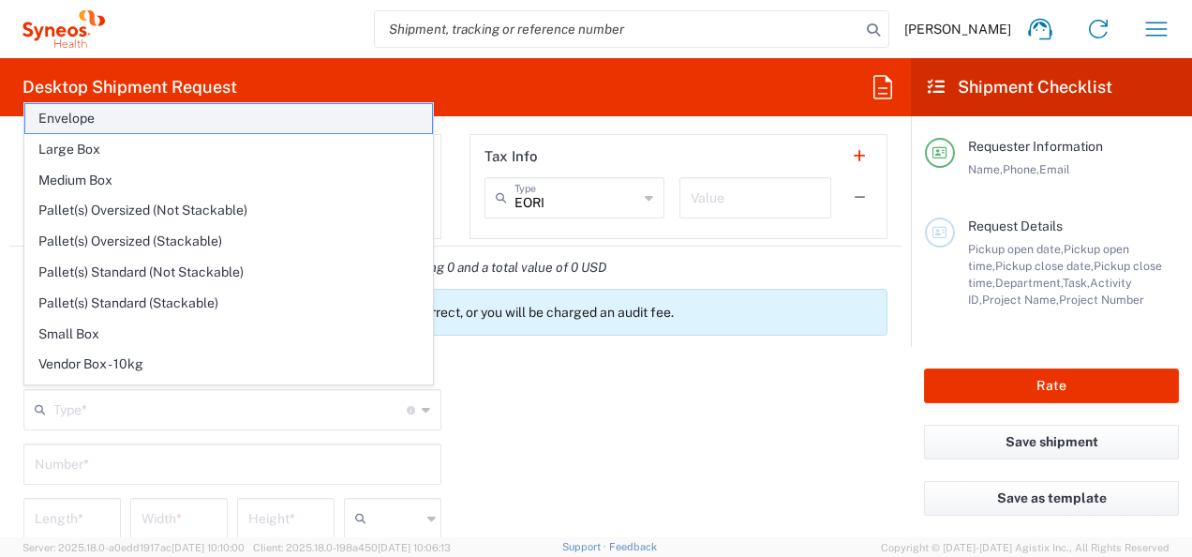
type input "0.25"
type input "in"
type input "0.45"
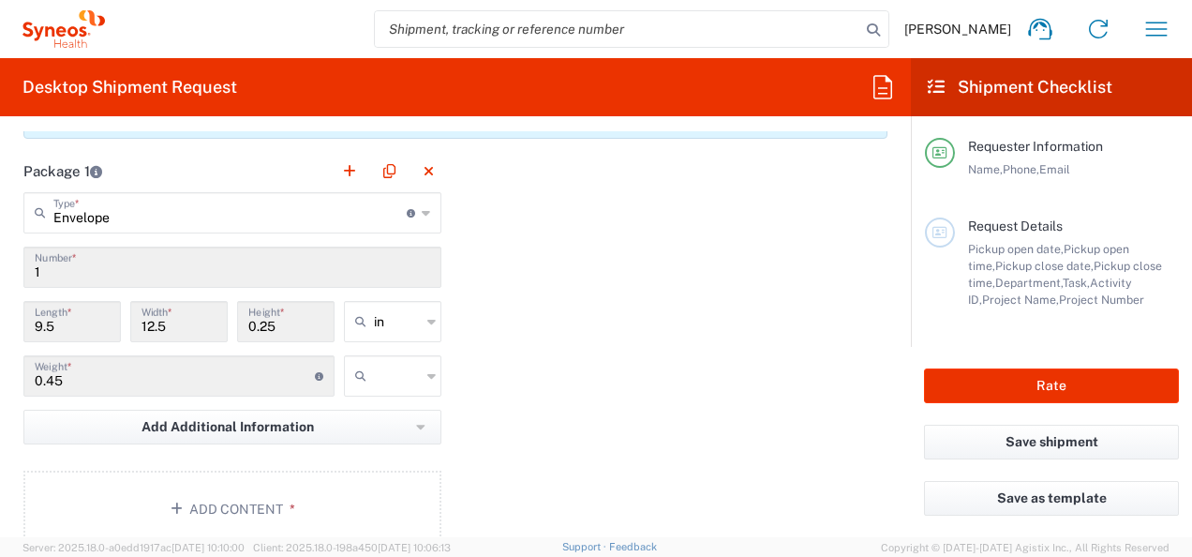
scroll to position [1654, 0]
click at [398, 378] on input "text" at bounding box center [397, 374] width 47 height 30
click at [405, 440] on span "lbs" at bounding box center [386, 441] width 92 height 29
type input "lbs"
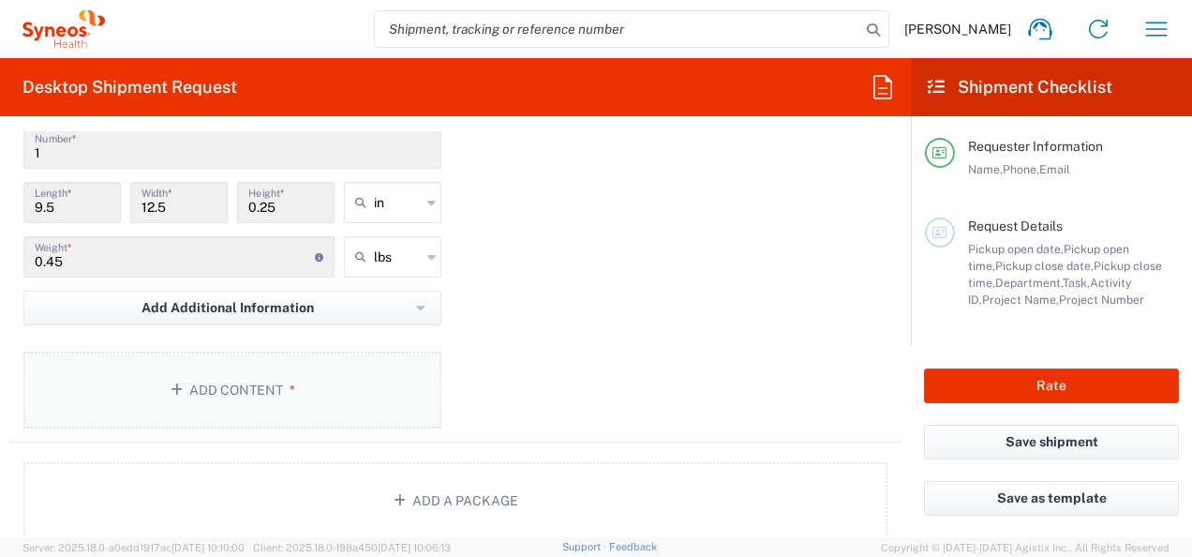
click at [330, 397] on button "Add Content *" at bounding box center [232, 389] width 418 height 77
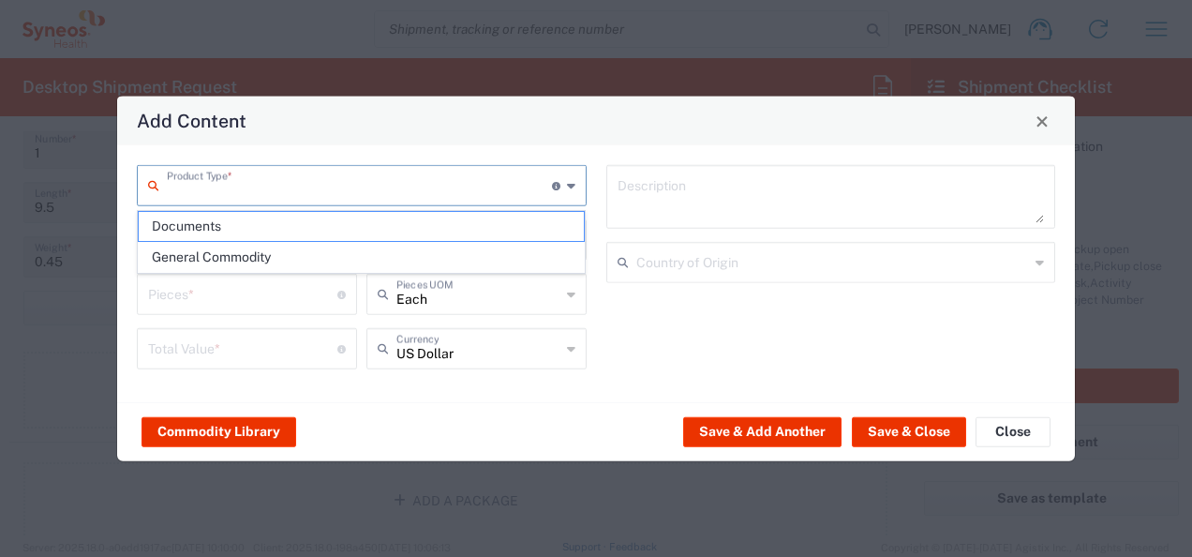
click at [384, 186] on input "text" at bounding box center [359, 184] width 385 height 33
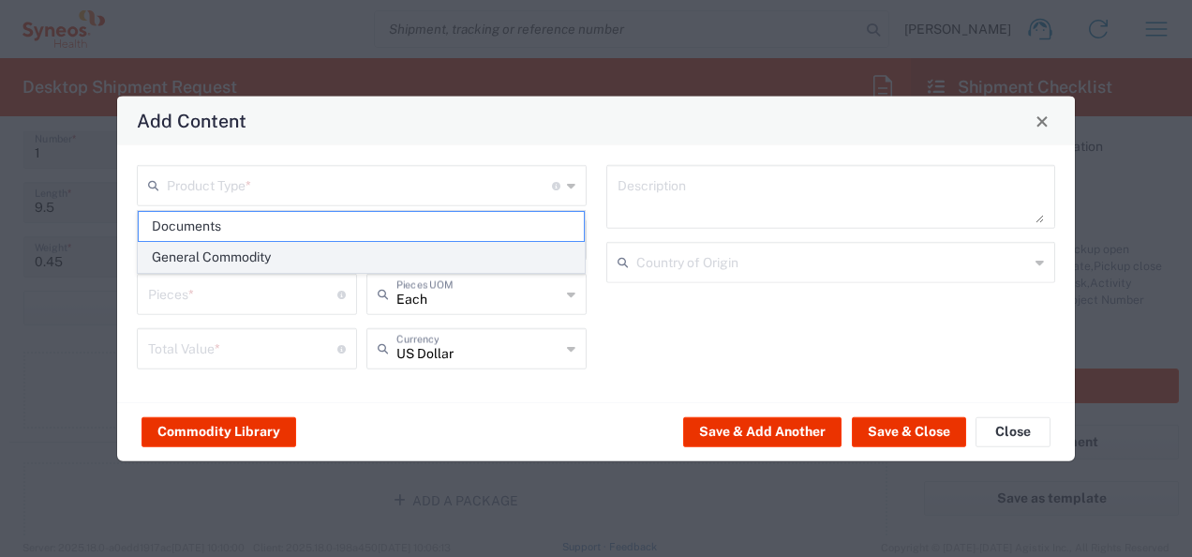
click at [399, 255] on span "General Commodity" at bounding box center [362, 257] width 446 height 29
type input "General Commodity"
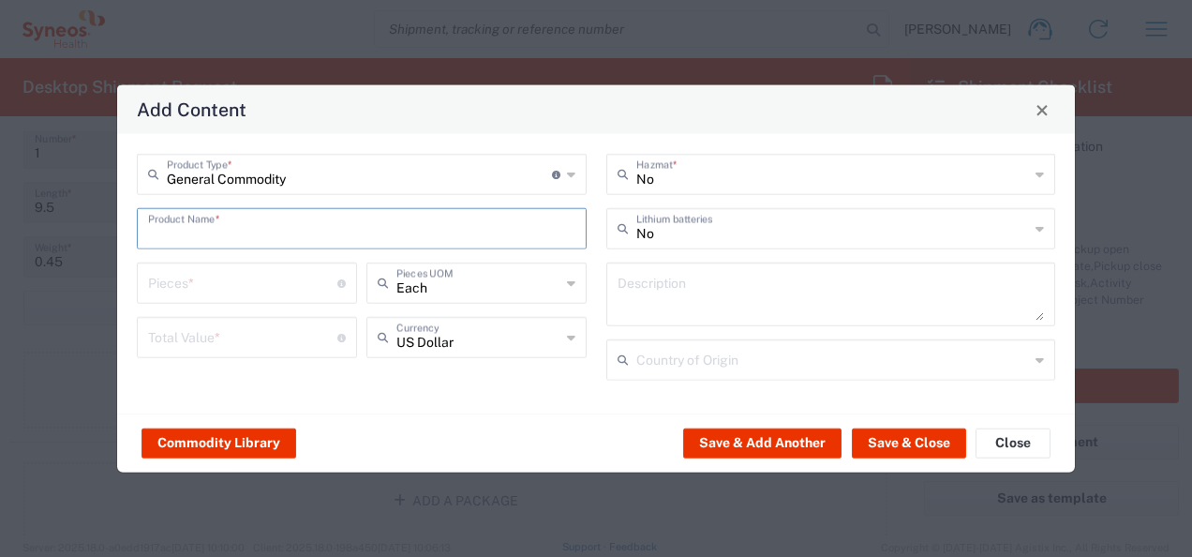
click at [390, 227] on input "text" at bounding box center [361, 227] width 427 height 33
type input "Lab kit"
type input "1"
click at [294, 336] on input "number" at bounding box center [242, 336] width 189 height 33
type input "1"
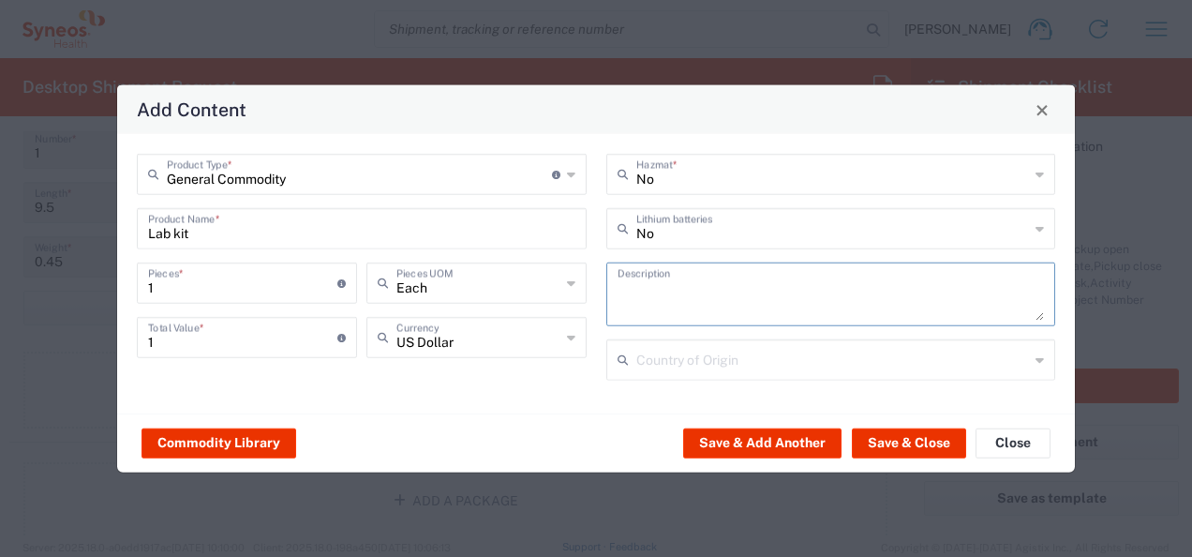
click at [678, 306] on textarea at bounding box center [831, 294] width 427 height 52
type textarea "W80 lab kit"
click at [923, 453] on button "Save & Close" at bounding box center [909, 442] width 114 height 30
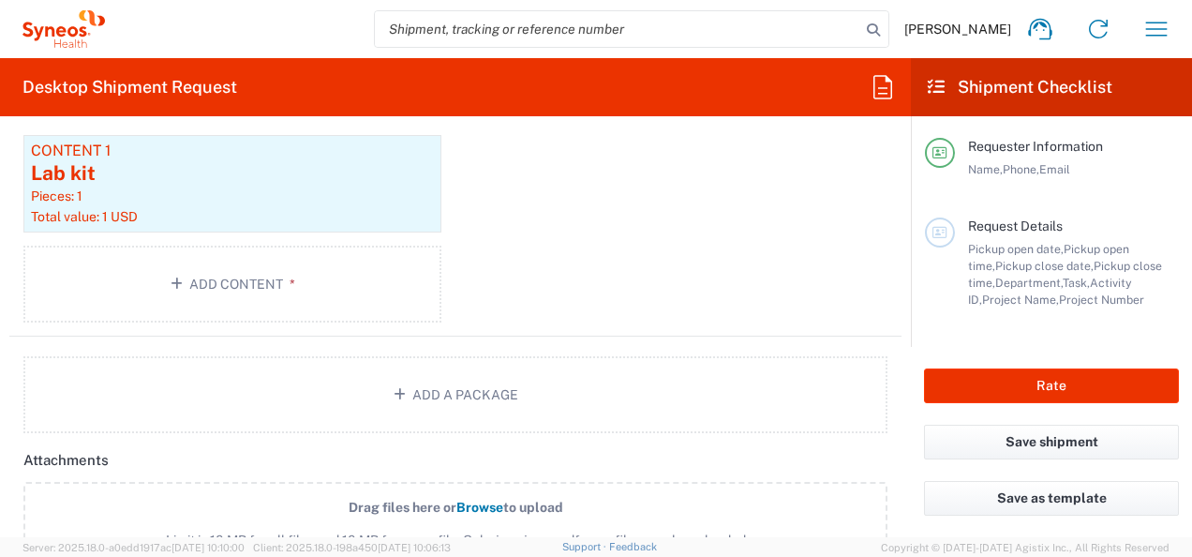
scroll to position [1992, 0]
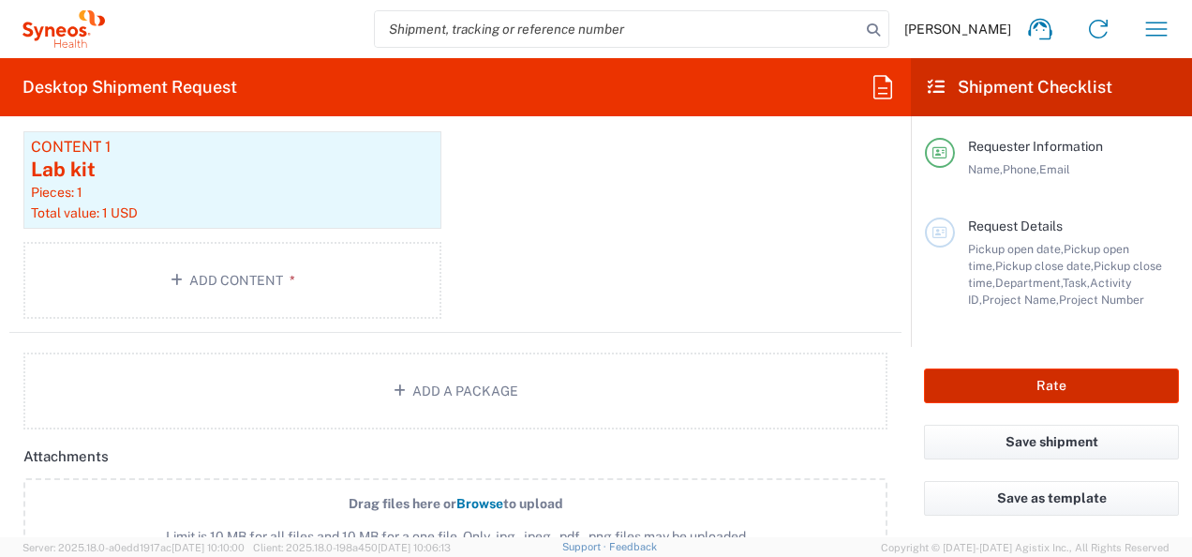
click at [1082, 383] on button "Rate" at bounding box center [1051, 385] width 255 height 35
type input "7031540-1A"
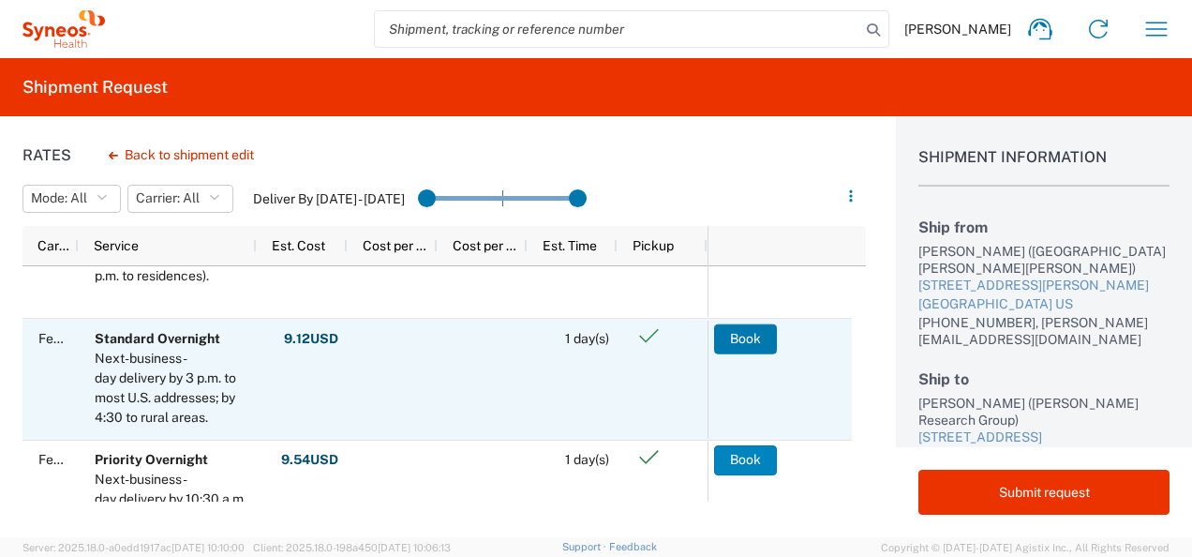
scroll to position [187, 0]
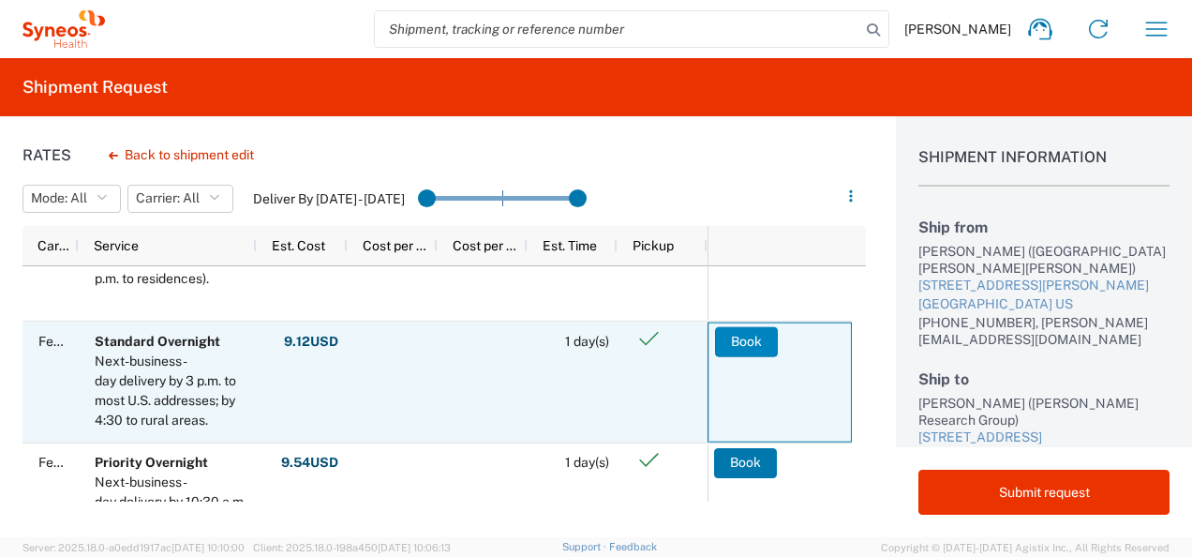
click at [746, 341] on button "Book" at bounding box center [746, 341] width 63 height 30
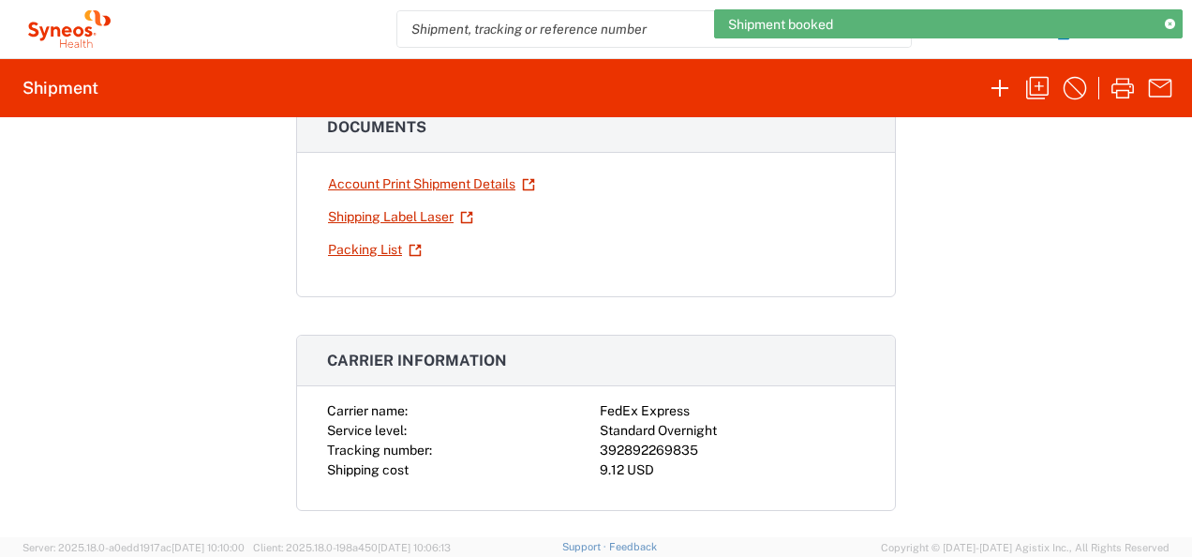
scroll to position [206, 0]
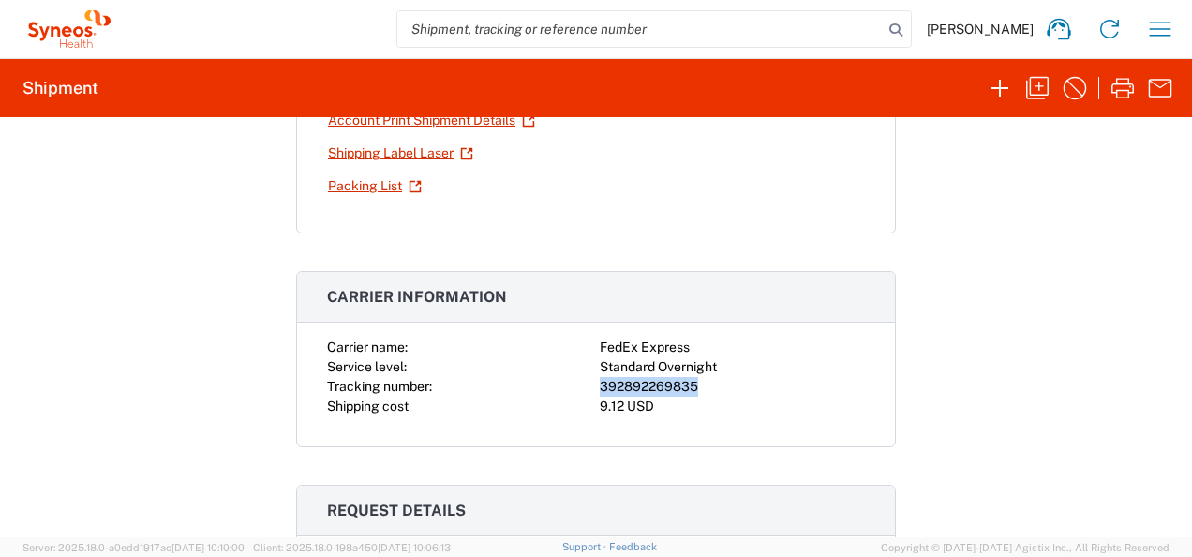
drag, startPoint x: 592, startPoint y: 382, endPoint x: 690, endPoint y: 379, distance: 97.5
click at [690, 379] on div "392892269835" at bounding box center [732, 387] width 265 height 20
copy div "392892269835"
click at [1119, 92] on icon "button" at bounding box center [1123, 88] width 30 height 30
click at [937, 343] on div "Shipment 56730181 Google Maps Documents Account Print Shipment Details Shipping…" at bounding box center [596, 327] width 1192 height 420
